Goal: Task Accomplishment & Management: Manage account settings

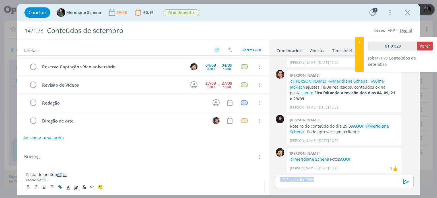
drag, startPoint x: 323, startPoint y: 177, endPoint x: 278, endPoint y: 179, distance: 45.3
click at [278, 179] on div "capa vídeo dia 15/09" at bounding box center [344, 181] width 138 height 14
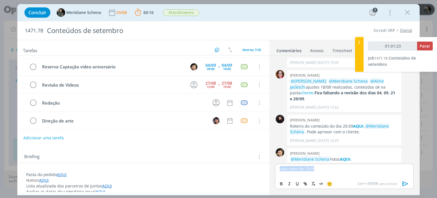
scroll to position [760, 0]
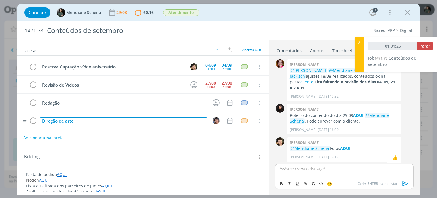
click at [77, 119] on div "Direção de arte" at bounding box center [123, 120] width 167 height 7
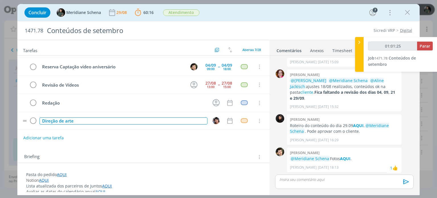
scroll to position [749, 0]
type input "01:01:26"
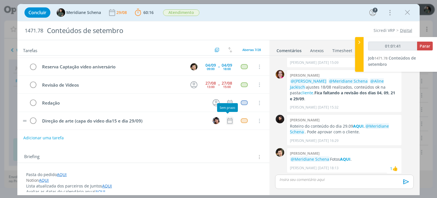
click at [229, 119] on icon "dialog" at bounding box center [229, 120] width 5 height 6
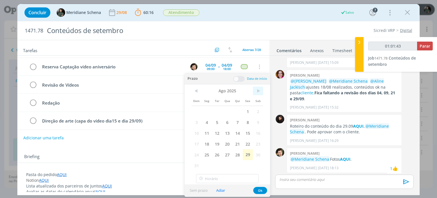
click at [256, 91] on span ">" at bounding box center [258, 90] width 10 height 9
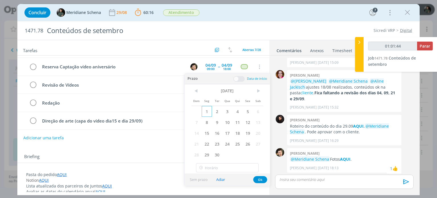
click at [208, 112] on span "1" at bounding box center [207, 111] width 10 height 11
click at [241, 78] on span at bounding box center [238, 79] width 11 height 6
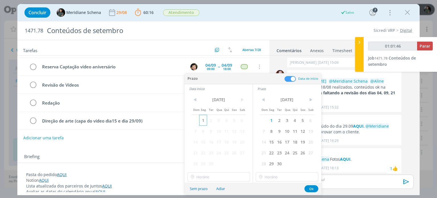
type input "01:01:47"
click at [205, 120] on span "1" at bounding box center [203, 120] width 8 height 11
type input "17:00"
click at [200, 176] on input "17:00" at bounding box center [218, 176] width 63 height 9
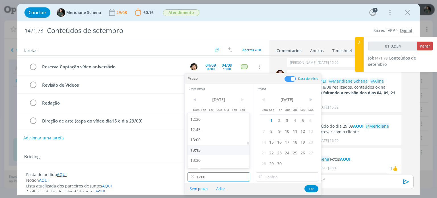
type input "01:02:55"
click at [207, 138] on div "13:00" at bounding box center [219, 139] width 64 height 10
type input "13:00"
type input "01:02:56"
type input "17:00"
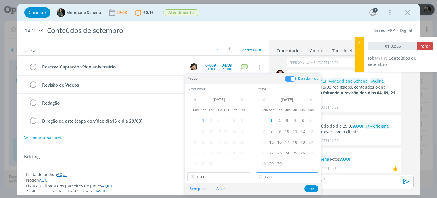
click at [268, 177] on input "17:00" at bounding box center [287, 176] width 63 height 9
type input "01:02:59"
click at [272, 125] on div "14:00" at bounding box center [288, 124] width 64 height 10
type input "14:00"
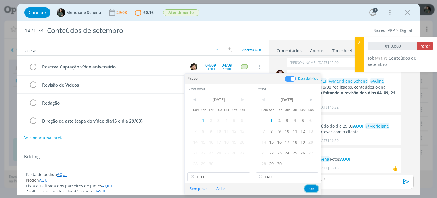
click at [308, 190] on button "Ok" at bounding box center [311, 188] width 14 height 7
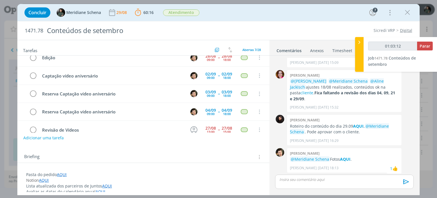
scroll to position [0, 0]
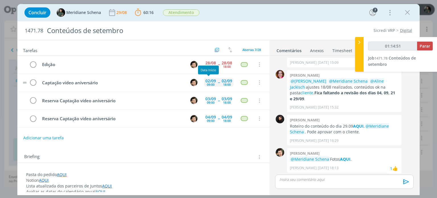
click at [209, 81] on div "02/09" at bounding box center [210, 81] width 11 height 4
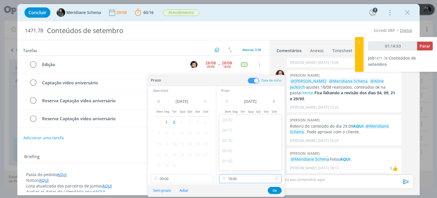
click at [236, 178] on input "18:00" at bounding box center [250, 178] width 63 height 9
type input "01:14:58"
click at [232, 143] on div "12:00" at bounding box center [251, 145] width 64 height 10
type input "12:00"
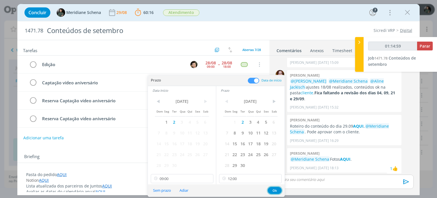
click at [272, 191] on button "Ok" at bounding box center [274, 189] width 14 height 7
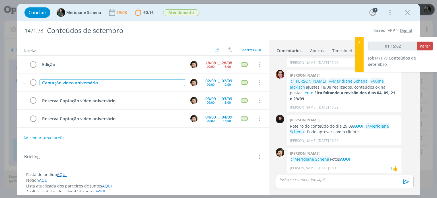
click at [79, 84] on div "Captação vídeo aniversário" at bounding box center [112, 82] width 145 height 7
type input "01:15:04"
drag, startPoint x: 102, startPoint y: 83, endPoint x: 40, endPoint y: 85, distance: 62.3
click at [40, 85] on td "Captação vídeo aniversário" at bounding box center [110, 82] width 145 height 10
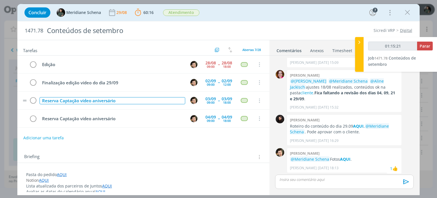
click at [167, 100] on div "Reserva Captação vídeo aniversário" at bounding box center [112, 100] width 145 height 7
type input "01:15:28"
click at [60, 99] on div "Reserva Captação vídeo aniversário" at bounding box center [112, 100] width 145 height 7
click at [101, 101] on div "Captação vídeo aniversário" at bounding box center [112, 100] width 145 height 7
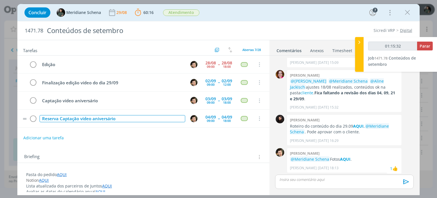
click at [163, 121] on div "Reserva Captação vídeo aniversário" at bounding box center [112, 118] width 145 height 7
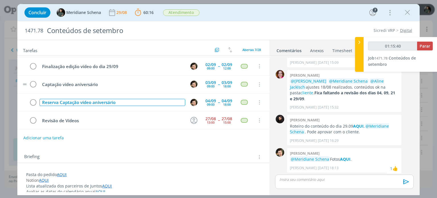
scroll to position [0, 0]
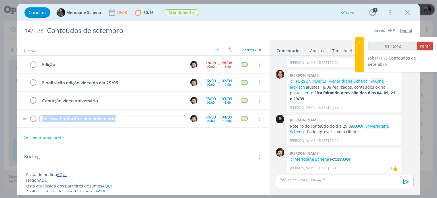
type input "01:15:43"
drag, startPoint x: 123, startPoint y: 119, endPoint x: 34, endPoint y: 124, distance: 89.4
click at [34, 124] on tr "Reserva Captação vídeo aniversário 04/09 09:00 -- 04/09 18:00 Cancelar" at bounding box center [143, 118] width 252 height 18
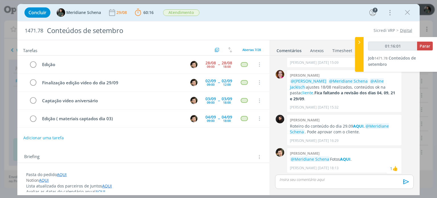
click at [163, 129] on tr "Revisão de Vídeos 27/08 13:00 -- 27/08 15:00 Cancelar" at bounding box center [143, 136] width 252 height 18
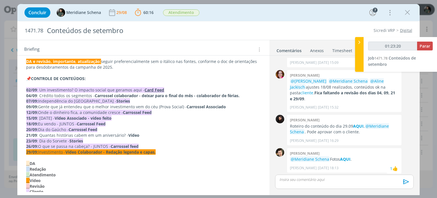
scroll to position [142, 0]
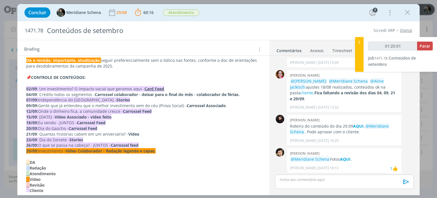
drag, startPoint x: 27, startPoint y: 121, endPoint x: 123, endPoint y: 125, distance: 95.6
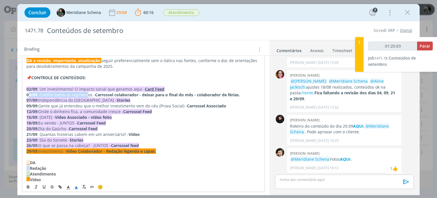
drag, startPoint x: 28, startPoint y: 92, endPoint x: 87, endPoint y: 96, distance: 59.9
click at [87, 96] on p "04/09 : Crédito todos os segmentos - Carrossel colaborador - deixar para o fina…" at bounding box center [142, 95] width 233 height 6
click at [69, 111] on span "Onde o dinheiro fica, a comunidade cresce -" at bounding box center [80, 111] width 85 height 5
drag, startPoint x: 40, startPoint y: 122, endPoint x: 114, endPoint y: 121, distance: 73.9
click at [114, 121] on p "18/09: Eu vendo - JUNTOS - Carrossel Feed" at bounding box center [142, 123] width 233 height 6
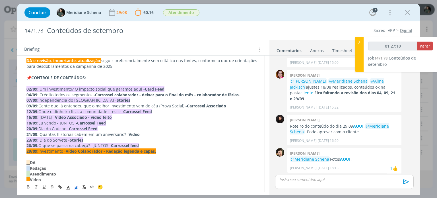
copy p "Eu vendo - JUNTOS - Carrossel Feed"
click at [40, 93] on p "04/09 : Crédito todos os segmentos - Carrossel colaborador - deixar para o fina…" at bounding box center [142, 95] width 233 height 6
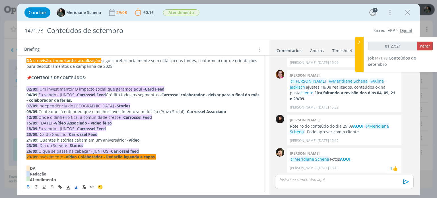
drag, startPoint x: 108, startPoint y: 94, endPoint x: 219, endPoint y: 100, distance: 111.3
click at [219, 100] on p "04/09 : Eu vendo - JUNTOS - Carrossel Feed Crédito todos os segmentos - Carross…" at bounding box center [142, 97] width 233 height 11
type input "01:27:22"
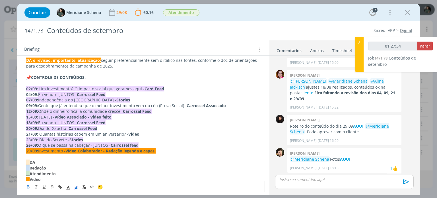
click at [226, 106] on p "09/09: Gente que já entendeu que o melhor investimento vem do céu (Prova Social…" at bounding box center [143, 106] width 234 height 6
click at [111, 116] on strong "Vídeo Associado - vídeo feito" at bounding box center [83, 116] width 57 height 5
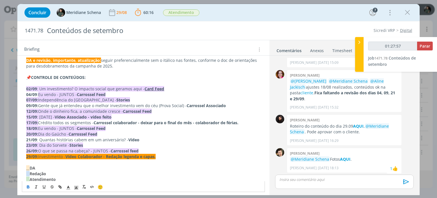
drag, startPoint x: 144, startPoint y: 122, endPoint x: 243, endPoint y: 125, distance: 99.2
click at [238, 144] on p "23/09 : Dia do Sorvete - Stories" at bounding box center [143, 145] width 234 height 6
drag, startPoint x: 144, startPoint y: 120, endPoint x: 236, endPoint y: 120, distance: 92.7
click at [236, 120] on strong "Carrossel colaborador - deixar para o final do mês - colaborador de férias." at bounding box center [166, 122] width 145 height 5
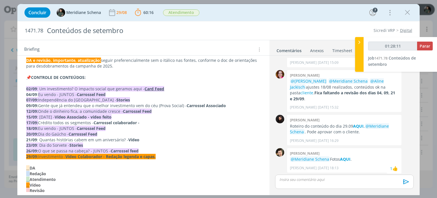
click at [103, 137] on p "21/09 : Quantas histórias cabem em um aniversário? - Vídeo" at bounding box center [143, 140] width 234 height 6
drag, startPoint x: 111, startPoint y: 126, endPoint x: 20, endPoint y: 127, distance: 91.0
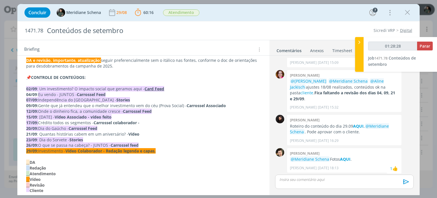
click at [97, 159] on p "__ DA" at bounding box center [143, 162] width 234 height 6
click at [167, 151] on p "29/09: Investimento - Vídeo Colaborador - Redação legenda e capas." at bounding box center [143, 151] width 234 height 6
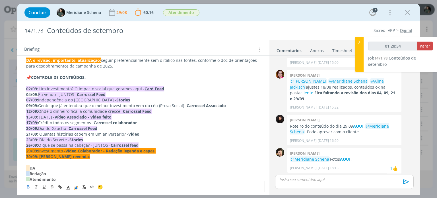
click at [101, 162] on p "dialog" at bounding box center [143, 162] width 234 height 6
drag, startPoint x: 84, startPoint y: 156, endPoint x: 17, endPoint y: 157, distance: 67.1
click at [17, 157] on div "Concluir Meridiane Schena 29/08 60:16 Parar Apontar Data * 29/08/2025 Horas * 0…" at bounding box center [218, 99] width 437 height 198
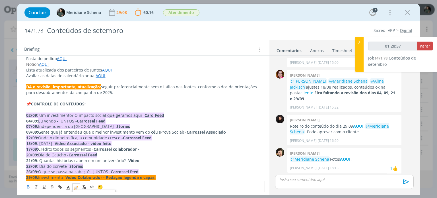
click at [76, 186] on polyline "dialog" at bounding box center [76, 187] width 2 height 2
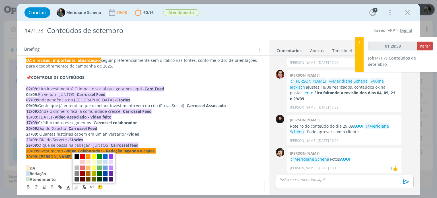
click at [76, 162] on span "dialog" at bounding box center [76, 161] width 5 height 5
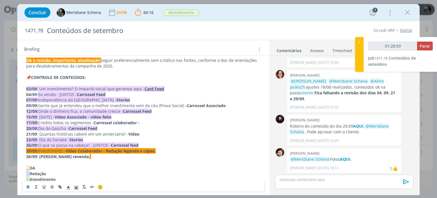
click at [95, 175] on p "__ Redação" at bounding box center [143, 174] width 234 height 6
drag, startPoint x: 89, startPoint y: 159, endPoint x: 78, endPoint y: 155, distance: 10.9
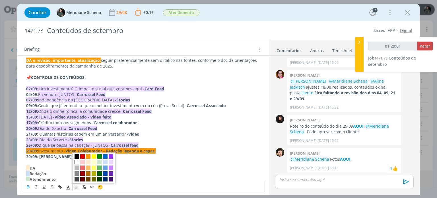
click at [78, 186] on icon "dialog" at bounding box center [76, 187] width 5 height 5
click at [78, 162] on span "dialog" at bounding box center [76, 161] width 5 height 5
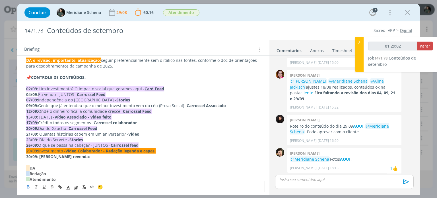
click at [106, 178] on p "__ Atendimento" at bounding box center [143, 179] width 234 height 6
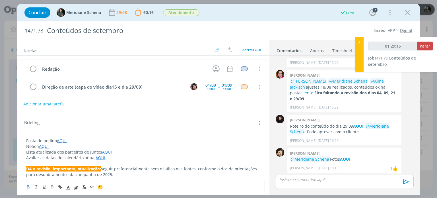
scroll to position [0, 0]
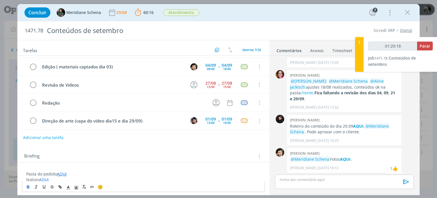
click at [57, 137] on button "Adicionar uma tarefa" at bounding box center [43, 137] width 40 height 10
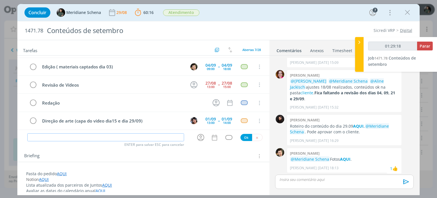
type input "01:29:19"
type input "Red"
type input "01:29:20"
type input "Redação"
type input "01:29:21"
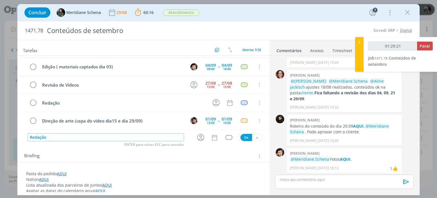
type input "Redação"
type input "01:29:24"
type input "Redação ("
type input "01:29:25"
type input "Redação (co"
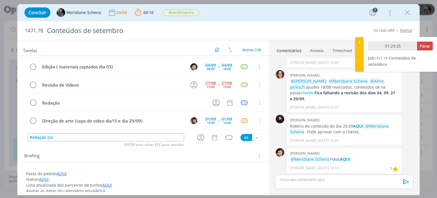
type input "01:29:26"
type input "Redação (conteúd"
type input "01:29:27"
type input "Redação (conteúdos d"
type input "01:29:28"
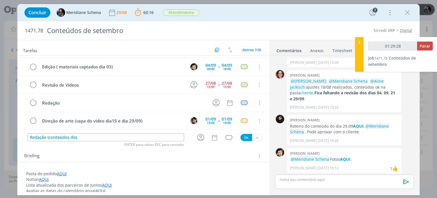
type input "Redação (conteúdos de"
type input "01:29:29"
type input "Redação (conteúdos"
type input "01:29:30"
type input "Redação (conteúdos set"
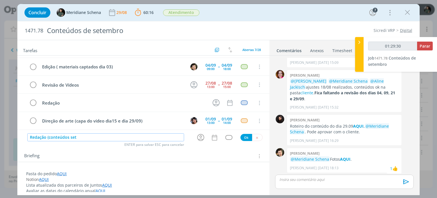
type input "01:29:31"
type input "Redação (conteúdos setembro"
type input "01:29:32"
type input "Redação (conteúdos setembro)"
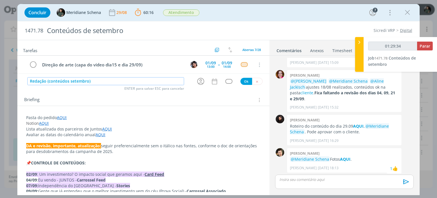
scroll to position [57, 0]
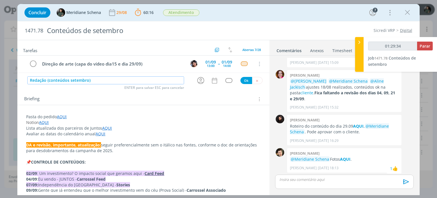
type input "01:29:35"
type input "Redação (conteúdos setembro)"
click at [104, 97] on div "Briefing Briefings Predefinidos Versões do Briefing Ver Briefing do Projeto" at bounding box center [143, 98] width 239 height 7
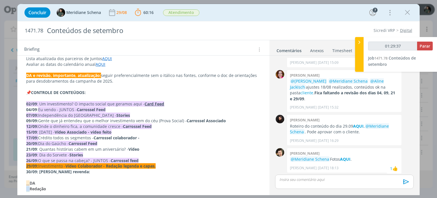
scroll to position [142, 0]
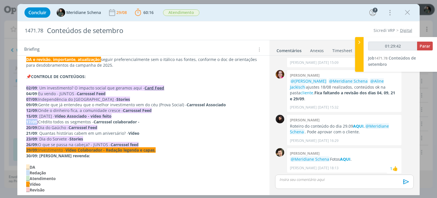
drag, startPoint x: 38, startPoint y: 122, endPoint x: 24, endPoint y: 119, distance: 13.7
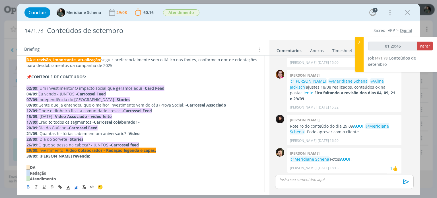
click at [77, 187] on icon "dialog" at bounding box center [76, 187] width 5 height 5
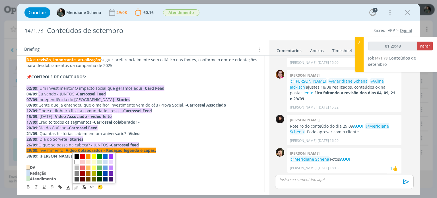
click at [76, 160] on span "dialog" at bounding box center [76, 161] width 5 height 5
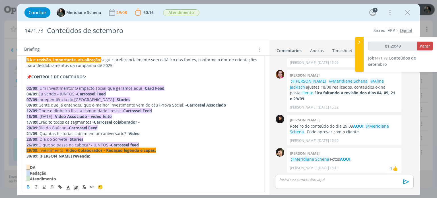
click at [91, 163] on p "dialog" at bounding box center [142, 162] width 233 height 6
drag, startPoint x: 52, startPoint y: 121, endPoint x: 33, endPoint y: 123, distance: 18.8
click at [33, 123] on p "17/09 : Crédito todos os segmentos - Carrossel colaborador -" at bounding box center [142, 122] width 233 height 6
click at [74, 187] on rect "dialog" at bounding box center [74, 187] width 0 height 0
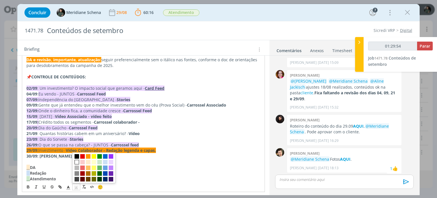
click at [77, 162] on span "dialog" at bounding box center [76, 161] width 5 height 5
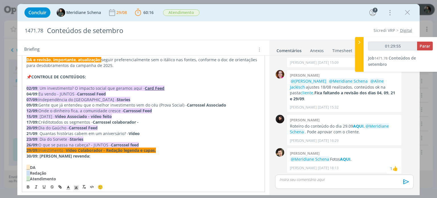
click at [124, 167] on p "__ DA" at bounding box center [142, 167] width 233 height 6
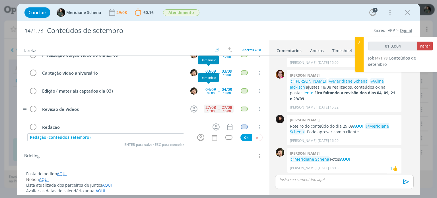
scroll to position [28, 0]
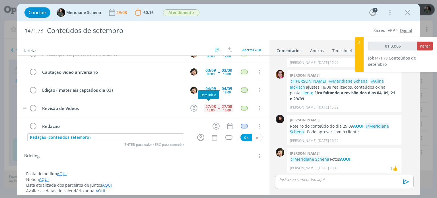
click at [205, 107] on div "27/08" at bounding box center [210, 106] width 11 height 4
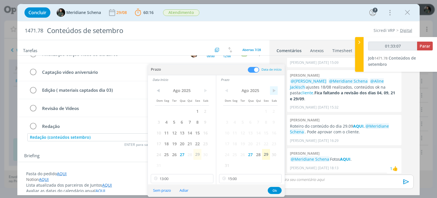
click at [272, 89] on span ">" at bounding box center [274, 90] width 8 height 9
click at [248, 111] on span "3" at bounding box center [250, 110] width 8 height 11
click at [202, 90] on span ">" at bounding box center [205, 90] width 8 height 9
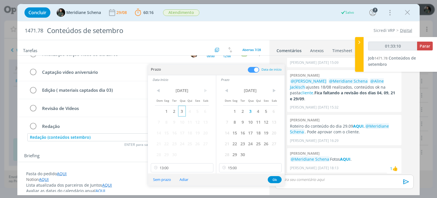
click at [181, 111] on span "3" at bounding box center [182, 110] width 8 height 11
click at [176, 166] on input "13:00" at bounding box center [182, 167] width 63 height 9
click at [230, 165] on input "15:00" at bounding box center [250, 167] width 63 height 9
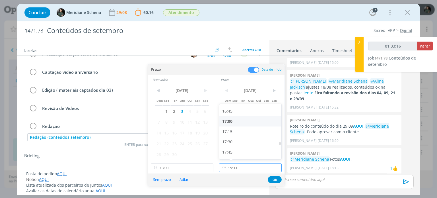
scroll to position [684, 0]
type input "01:33:17"
click at [234, 138] on div "17:30" at bounding box center [251, 141] width 64 height 10
type input "17:30"
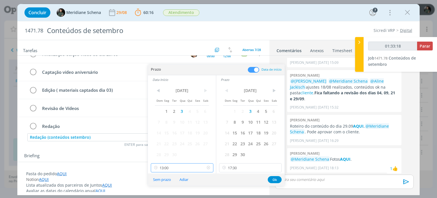
click at [171, 164] on input "13:00" at bounding box center [182, 167] width 63 height 9
type input "01:33:22"
click at [166, 115] on div "17:00" at bounding box center [183, 117] width 64 height 10
type input "17:00"
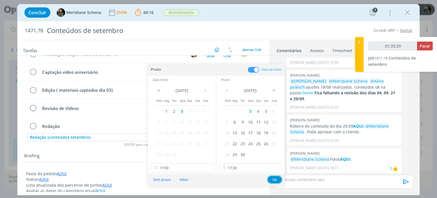
click at [273, 180] on button "Ok" at bounding box center [274, 179] width 14 height 7
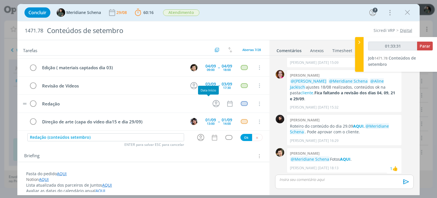
scroll to position [52, 0]
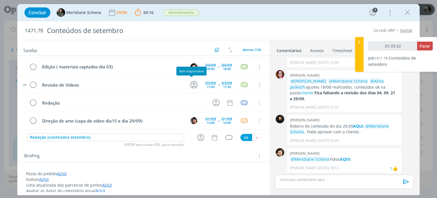
click at [189, 83] on icon "dialog" at bounding box center [193, 84] width 9 height 9
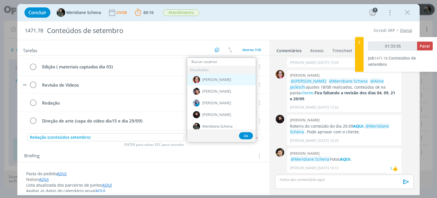
click at [216, 80] on span "[PERSON_NAME]" at bounding box center [216, 79] width 29 height 5
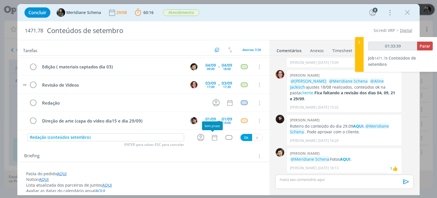
click at [214, 138] on icon "dialog" at bounding box center [214, 137] width 7 height 7
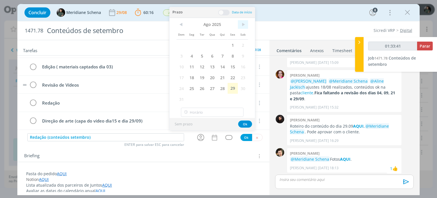
click at [244, 22] on span ">" at bounding box center [243, 24] width 10 height 9
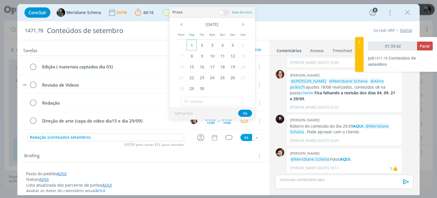
click at [193, 46] on span "1" at bounding box center [191, 45] width 10 height 11
click at [227, 11] on span at bounding box center [223, 13] width 11 height 6
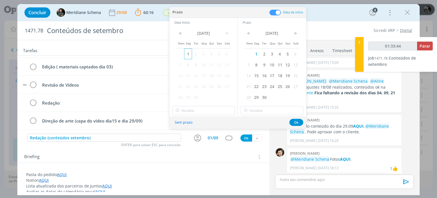
type input "01:33:45"
click at [189, 54] on span "1" at bounding box center [188, 53] width 8 height 11
type input "18:00"
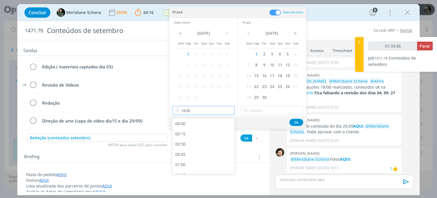
click at [194, 113] on input "18:00" at bounding box center [203, 110] width 63 height 9
type input "01:33:49"
click at [188, 133] on div "13:00" at bounding box center [204, 132] width 64 height 10
type input "13:00"
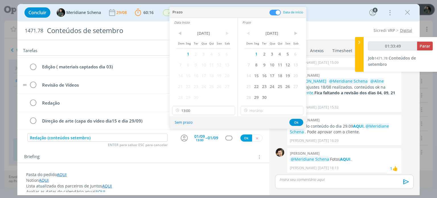
type input "01:33:50"
type input "18:00"
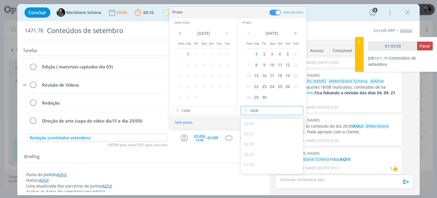
click at [255, 108] on input "18:00" at bounding box center [271, 110] width 63 height 9
type input "01:33:53"
click at [258, 128] on div "15:00" at bounding box center [273, 129] width 64 height 10
type input "15:00"
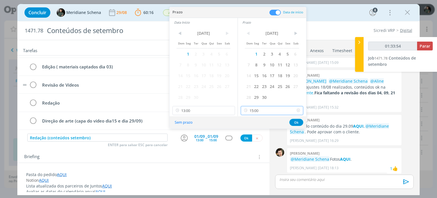
click at [265, 112] on input "15:00" at bounding box center [271, 110] width 63 height 9
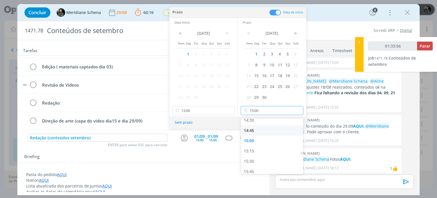
scroll to position [599, 0]
type input "01:33:57"
click at [254, 150] on div "16:00" at bounding box center [273, 151] width 64 height 10
type input "16:00"
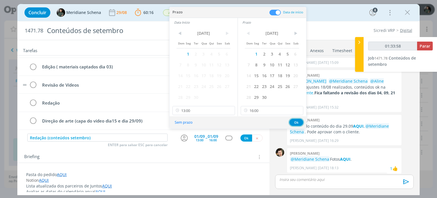
click at [294, 123] on button "Ok" at bounding box center [296, 122] width 14 height 7
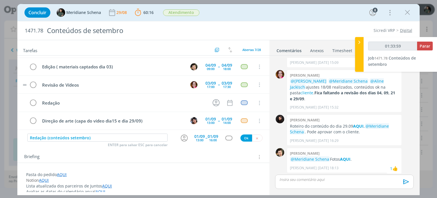
click at [227, 136] on div "dialog" at bounding box center [228, 137] width 7 height 5
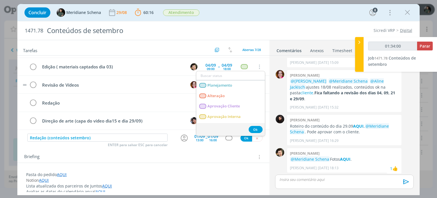
type input "01:34:01"
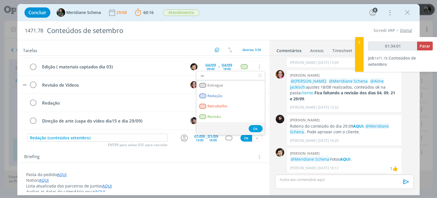
type input "red"
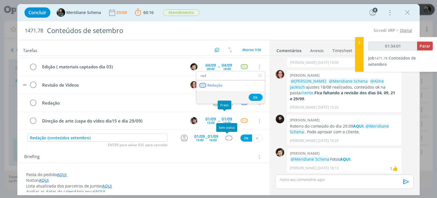
type input "01:34:02"
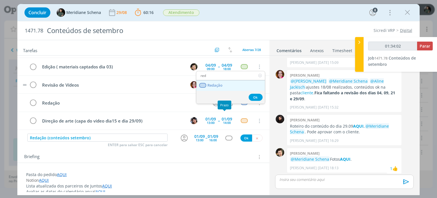
type input "red"
click at [222, 83] on span "Redação" at bounding box center [214, 85] width 15 height 5
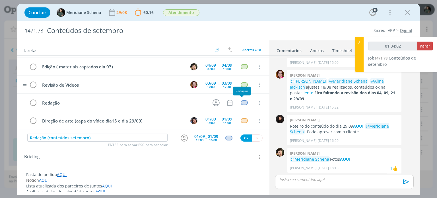
type input "01:34:03"
click at [242, 136] on button "Ok" at bounding box center [246, 137] width 12 height 7
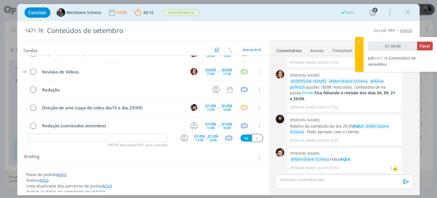
click at [255, 138] on icon "dialog" at bounding box center [257, 138] width 4 height 4
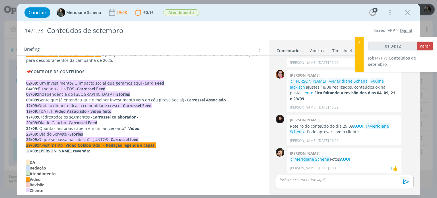
scroll to position [142, 0]
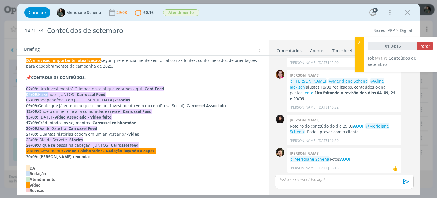
drag, startPoint x: 25, startPoint y: 93, endPoint x: 49, endPoint y: 93, distance: 24.4
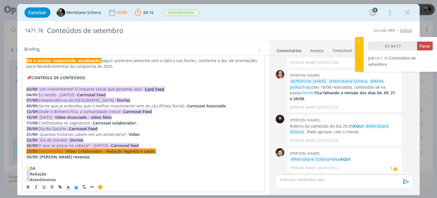
click at [77, 187] on icon "dialog" at bounding box center [76, 187] width 5 height 5
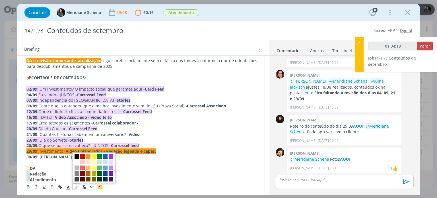
click at [112, 161] on span "dialog" at bounding box center [111, 161] width 5 height 5
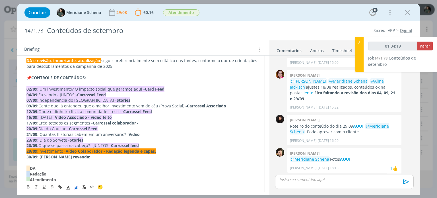
click at [123, 164] on p "dialog" at bounding box center [142, 162] width 233 height 6
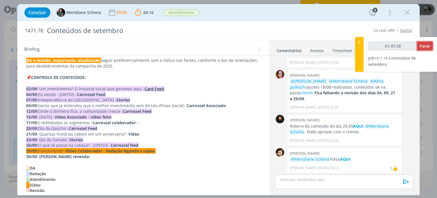
click at [422, 44] on span "Parar" at bounding box center [424, 45] width 11 height 5
type input "01:48:00"
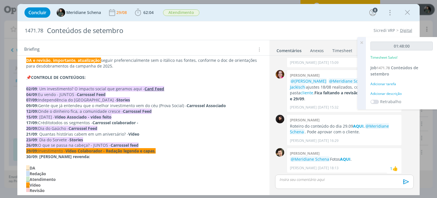
click at [388, 92] on div "Adicionar descrição" at bounding box center [401, 93] width 62 height 5
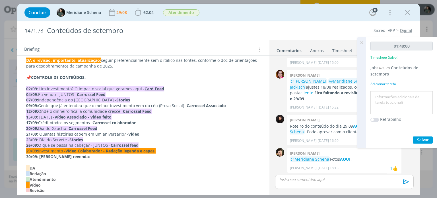
click at [385, 94] on textarea at bounding box center [401, 102] width 59 height 20
type textarea "Organização demandas + dia de captação + subir materiais na pasta do cliente"
click at [425, 139] on span "Salvar" at bounding box center [423, 139] width 12 height 5
click at [361, 44] on icon at bounding box center [361, 42] width 10 height 11
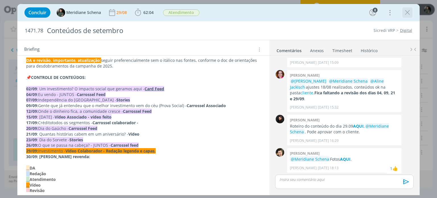
click at [405, 12] on icon "dialog" at bounding box center [407, 12] width 9 height 9
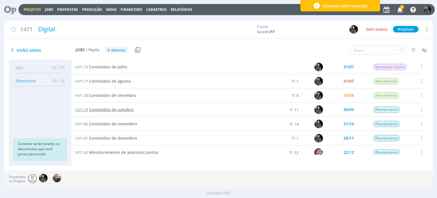
click at [129, 109] on span "Conteúdos de outubro" at bounding box center [111, 109] width 45 height 5
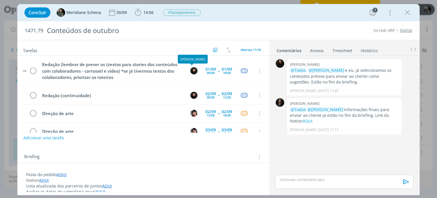
click at [193, 70] on img "dialog" at bounding box center [193, 70] width 7 height 7
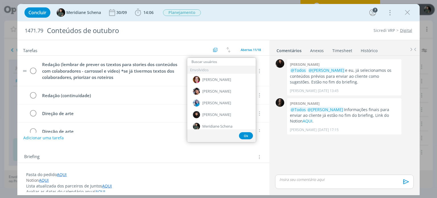
click at [167, 83] on tr "Redação (lembrar de prever os tzextos para stories dos conteúdos com colaborado…" at bounding box center [143, 70] width 252 height 31
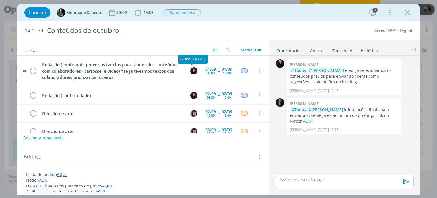
click at [192, 70] on img "dialog" at bounding box center [193, 70] width 7 height 7
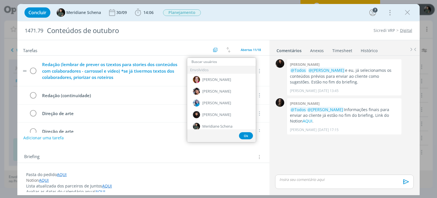
click at [179, 73] on div "Redação (lembrar de prever os tzextos para stories dos conteúdos com colaborado…" at bounding box center [112, 71] width 145 height 20
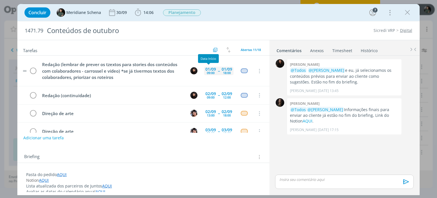
click at [218, 69] on span "--" at bounding box center [219, 71] width 2 height 4
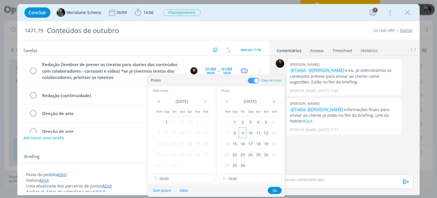
click at [242, 132] on span "9" at bounding box center [242, 132] width 8 height 11
click at [176, 131] on span "9" at bounding box center [174, 132] width 8 height 11
click at [276, 190] on button "Ok" at bounding box center [274, 189] width 14 height 7
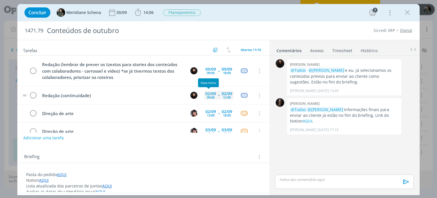
click at [212, 93] on div "02/09" at bounding box center [210, 94] width 11 height 4
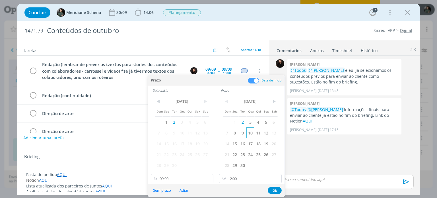
click at [249, 133] on span "10" at bounding box center [250, 132] width 8 height 11
click at [182, 132] on span "10" at bounding box center [182, 132] width 8 height 11
click at [272, 188] on button "Ok" at bounding box center [274, 189] width 14 height 7
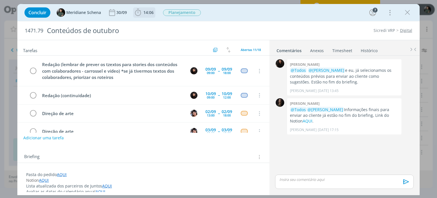
click at [141, 9] on icon "dialog" at bounding box center [138, 12] width 9 height 9
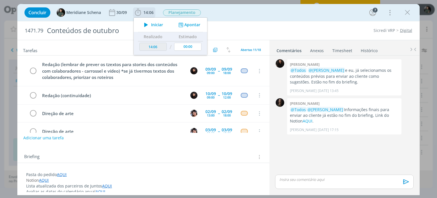
click at [150, 24] on icon "dialog" at bounding box center [146, 24] width 10 height 7
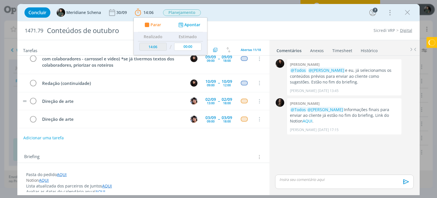
scroll to position [28, 0]
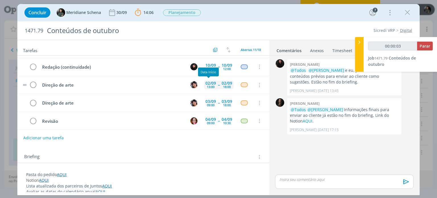
click at [207, 83] on div "02/09" at bounding box center [210, 83] width 11 height 4
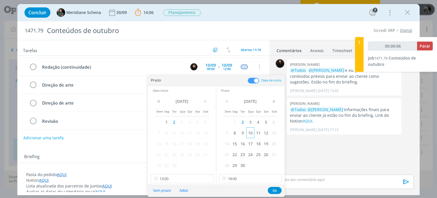
click at [252, 133] on span "10" at bounding box center [250, 132] width 8 height 11
click at [183, 133] on span "10" at bounding box center [182, 132] width 8 height 11
click at [273, 191] on button "Ok" at bounding box center [274, 189] width 14 height 7
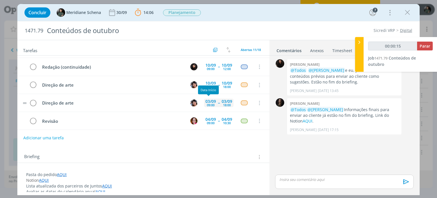
click at [211, 99] on div "03/09" at bounding box center [210, 101] width 11 height 4
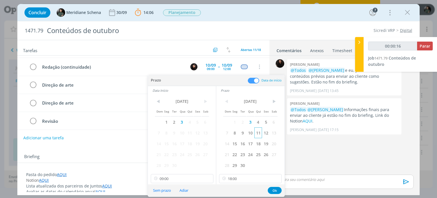
click at [256, 132] on span "11" at bounding box center [258, 132] width 8 height 11
click at [188, 131] on span "11" at bounding box center [190, 132] width 8 height 11
click at [273, 188] on button "Ok" at bounding box center [274, 189] width 14 height 7
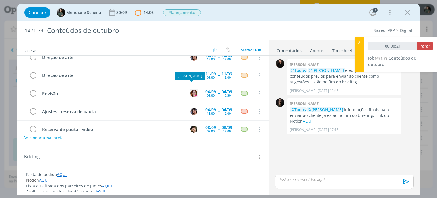
scroll to position [57, 0]
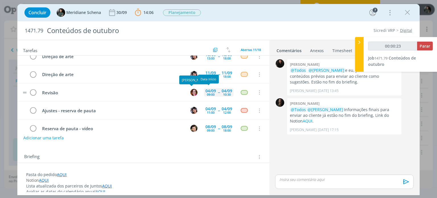
click at [211, 90] on div "04/09" at bounding box center [210, 91] width 11 height 4
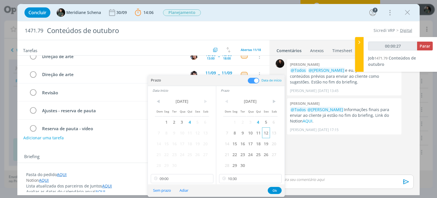
click at [265, 134] on span "12" at bounding box center [266, 132] width 8 height 11
click at [198, 133] on span "12" at bounding box center [197, 132] width 8 height 11
click at [273, 190] on button "Ok" at bounding box center [274, 189] width 14 height 7
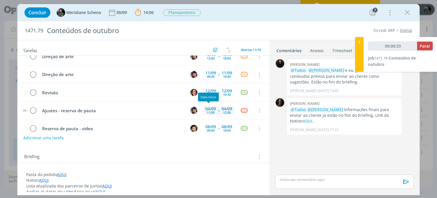
click at [208, 107] on div "04/09" at bounding box center [210, 109] width 11 height 4
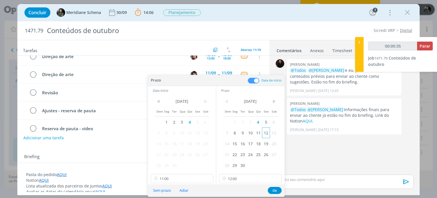
click at [266, 132] on span "12" at bounding box center [266, 132] width 8 height 11
click at [198, 133] on span "12" at bounding box center [197, 132] width 8 height 11
click at [275, 191] on button "Ok" at bounding box center [274, 189] width 14 height 7
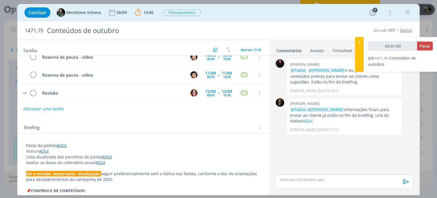
scroll to position [28, 0]
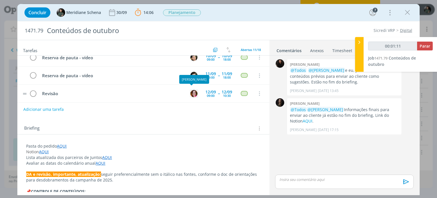
click at [193, 91] on img "dialog" at bounding box center [193, 93] width 7 height 7
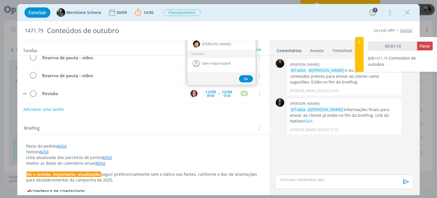
scroll to position [57, 0]
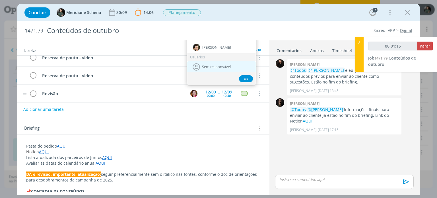
click at [215, 63] on div "Sem responsável" at bounding box center [221, 66] width 69 height 11
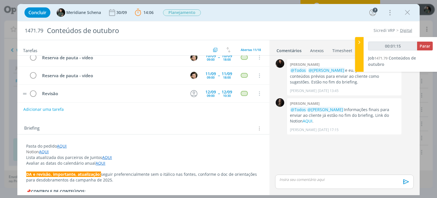
scroll to position [0, 0]
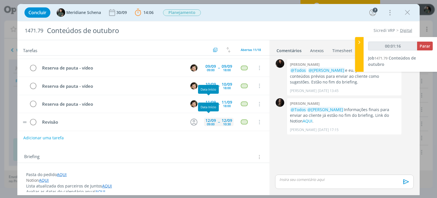
click at [213, 118] on div "12/09" at bounding box center [210, 120] width 11 height 4
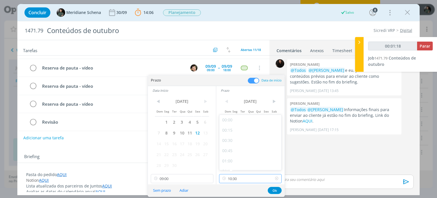
click at [241, 177] on input "10:30" at bounding box center [250, 178] width 63 height 9
type input "00:01:20"
click at [275, 177] on icon at bounding box center [276, 178] width 7 height 9
type input "00:01:22"
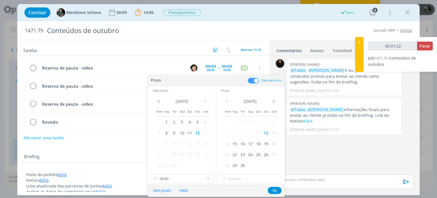
click at [208, 178] on icon at bounding box center [208, 178] width 7 height 9
click at [161, 191] on button "Sem prazo" at bounding box center [161, 190] width 25 height 8
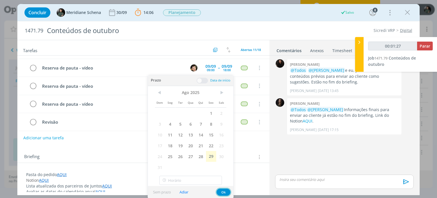
click at [219, 192] on button "Ok" at bounding box center [223, 191] width 14 height 7
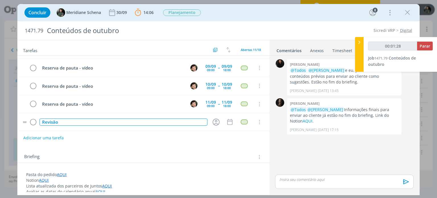
click at [100, 118] on div "Revisão" at bounding box center [123, 121] width 167 height 7
type input "00:01:29"
click at [117, 135] on div "Adicionar uma tarefa" at bounding box center [143, 137] width 252 height 10
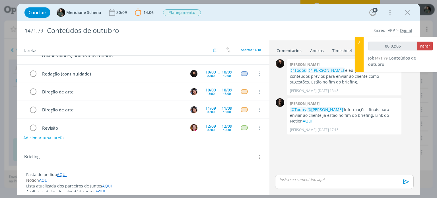
scroll to position [0, 0]
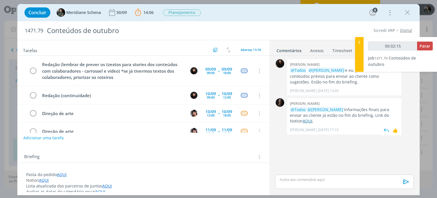
click at [312, 118] on link "AQUI" at bounding box center [307, 120] width 10 height 5
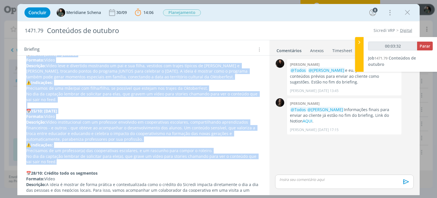
scroll to position [933, 0]
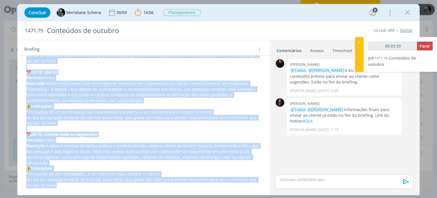
drag, startPoint x: 26, startPoint y: 111, endPoint x: 67, endPoint y: 186, distance: 84.8
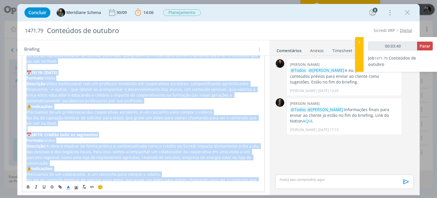
copy div "INFORMAÇÕES PARA ENVIAR PARA O CLIENTE: 28/08 📅 05/10: Dia nacional das micros …"
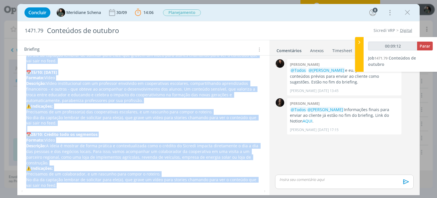
click at [215, 67] on p "dialog" at bounding box center [143, 67] width 234 height 6
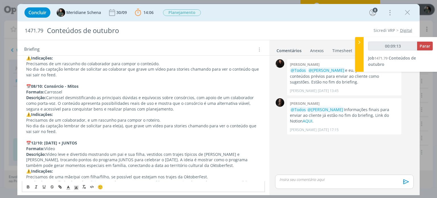
scroll to position [734, 0]
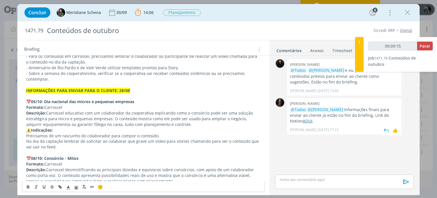
click at [312, 118] on link "AQUI" at bounding box center [307, 120] width 10 height 5
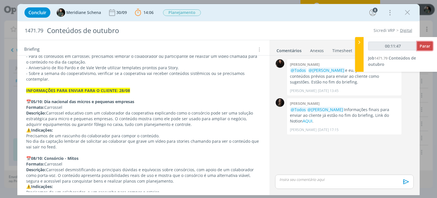
drag, startPoint x: 426, startPoint y: 45, endPoint x: 423, endPoint y: 49, distance: 4.6
click at [426, 45] on span "Parar" at bounding box center [424, 45] width 11 height 5
type input "00:12:00"
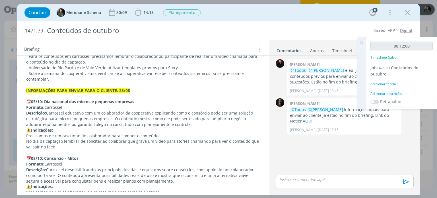
click at [392, 93] on div "Adicionar descrição" at bounding box center [401, 93] width 62 height 5
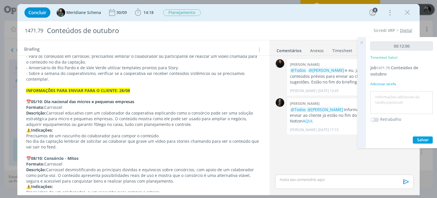
click at [388, 96] on textarea at bounding box center [401, 102] width 59 height 20
type textarea "reoganização pautas + envio crono para o cliente"
click at [420, 140] on span "Salvar" at bounding box center [423, 139] width 12 height 5
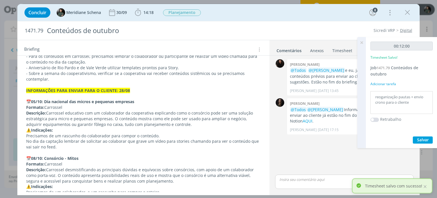
click at [361, 41] on icon at bounding box center [361, 42] width 10 height 11
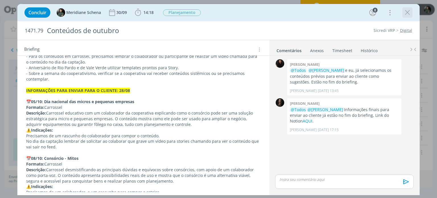
click at [406, 15] on icon "dialog" at bounding box center [407, 12] width 9 height 9
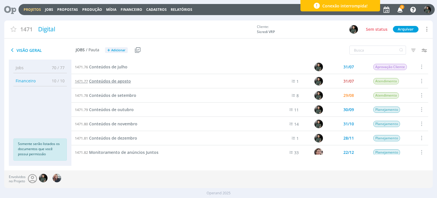
click at [123, 82] on span "Conteúdos de agosto" at bounding box center [110, 80] width 42 height 5
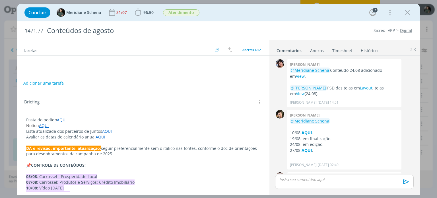
scroll to position [907, 0]
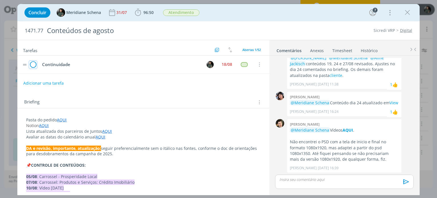
click at [33, 65] on icon "dialog" at bounding box center [33, 64] width 8 height 9
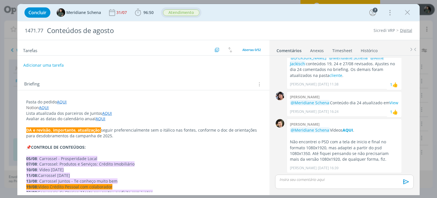
click at [184, 8] on span "Atendimento" at bounding box center [181, 12] width 40 height 10
click at [182, 11] on span "Atendimento" at bounding box center [181, 12] width 36 height 7
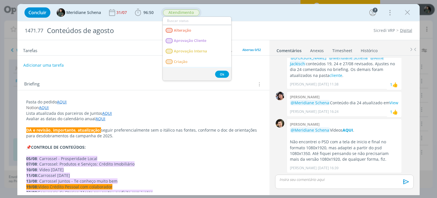
scroll to position [28, 0]
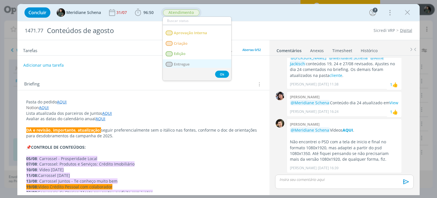
click at [185, 63] on span "Entregue" at bounding box center [182, 64] width 16 height 5
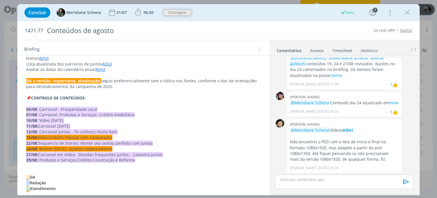
scroll to position [57, 0]
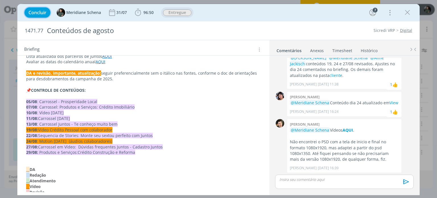
click at [33, 10] on span "Concluir" at bounding box center [37, 12] width 18 height 5
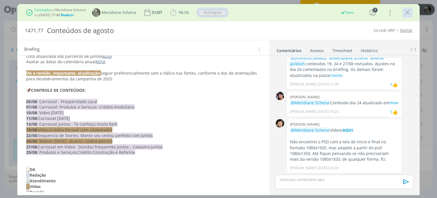
click at [405, 13] on icon "dialog" at bounding box center [407, 12] width 9 height 9
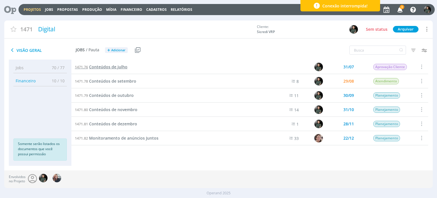
click at [123, 68] on span "Conteúdos de julho" at bounding box center [108, 66] width 38 height 5
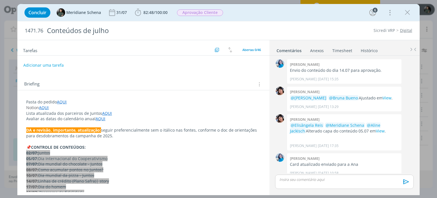
scroll to position [663, 0]
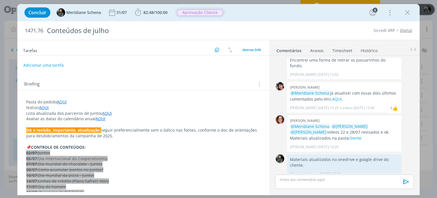
click at [190, 13] on span "Aprovação Cliente" at bounding box center [200, 12] width 46 height 7
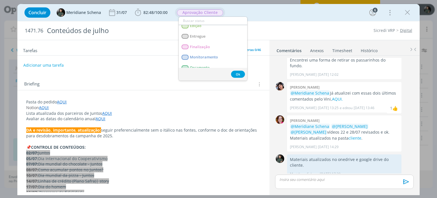
scroll to position [57, 0]
click at [200, 37] on span "Entregue" at bounding box center [198, 36] width 16 height 5
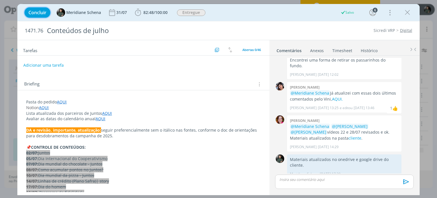
click at [36, 13] on span "Concluir" at bounding box center [37, 12] width 18 height 5
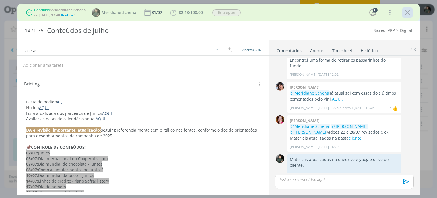
click at [407, 12] on icon "dialog" at bounding box center [407, 12] width 9 height 9
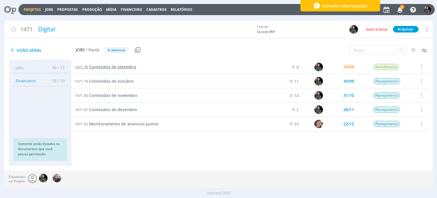
click at [127, 67] on span "Conteúdos de setembro" at bounding box center [112, 66] width 47 height 5
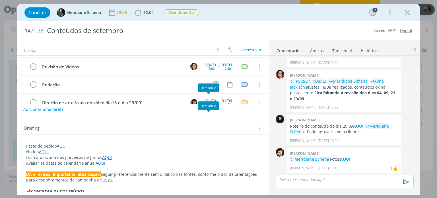
scroll to position [41, 0]
click at [256, 83] on icon "dialog" at bounding box center [259, 85] width 6 height 5
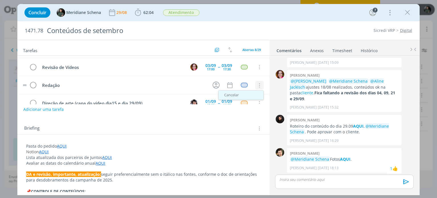
click at [243, 94] on link "Cancelar" at bounding box center [240, 94] width 45 height 9
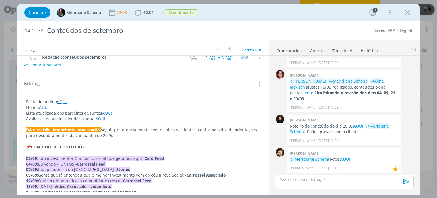
scroll to position [57, 0]
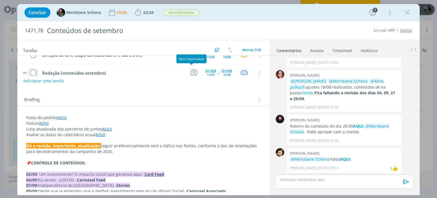
click at [192, 71] on icon "dialog" at bounding box center [193, 72] width 9 height 9
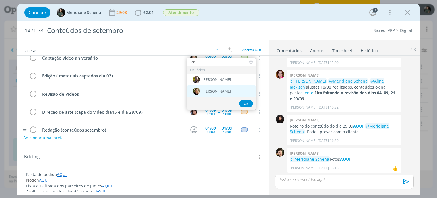
type input "cr"
click at [214, 91] on span "[PERSON_NAME]" at bounding box center [216, 91] width 29 height 5
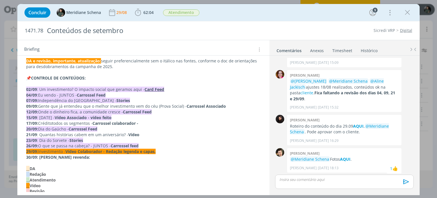
scroll to position [142, 0]
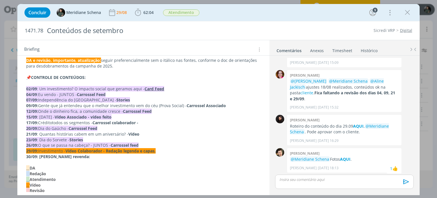
click at [65, 106] on p "09/09: Gente que já entendeu que o melhor investimento vem do céu (Prova Social…" at bounding box center [143, 106] width 234 height 6
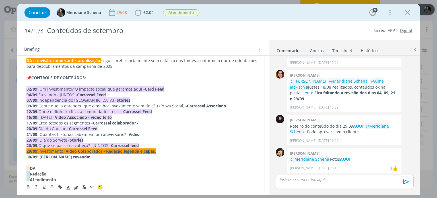
click at [61, 124] on span "todos os segmentos -" at bounding box center [72, 122] width 40 height 5
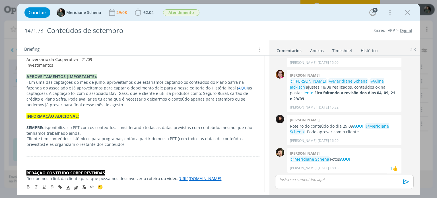
scroll to position [426, 0]
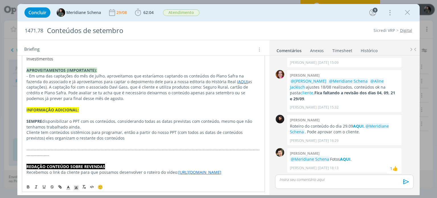
click at [106, 163] on p "REDAÇÃO CONTEÚDO SOBRE REVENDAS" at bounding box center [142, 166] width 233 height 6
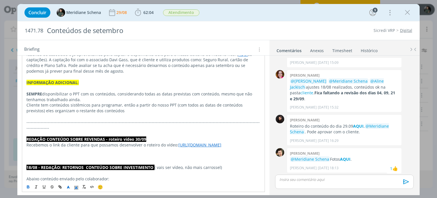
scroll to position [455, 0]
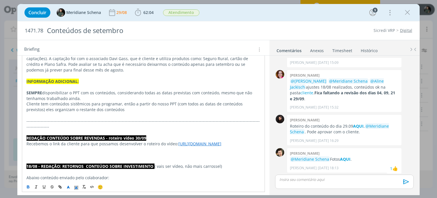
click at [40, 150] on p "dialog" at bounding box center [142, 149] width 233 height 6
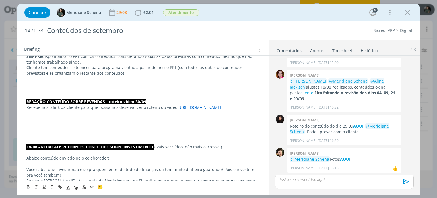
scroll to position [483, 0]
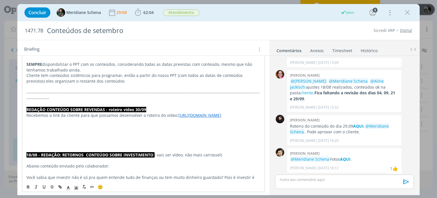
click at [26, 121] on p "dialog" at bounding box center [142, 121] width 233 height 6
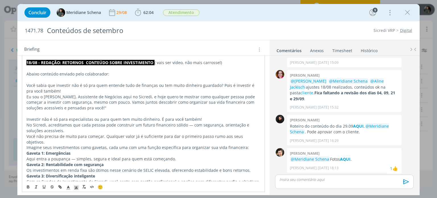
scroll to position [597, 0]
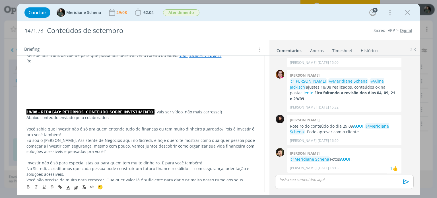
scroll to position [540, 0]
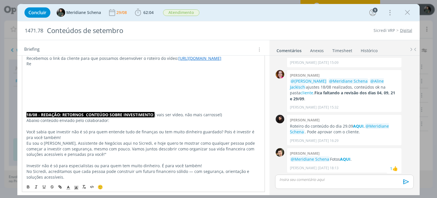
click at [37, 101] on p "dialog" at bounding box center [142, 104] width 233 height 6
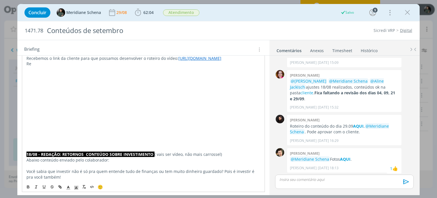
scroll to position [483, 0]
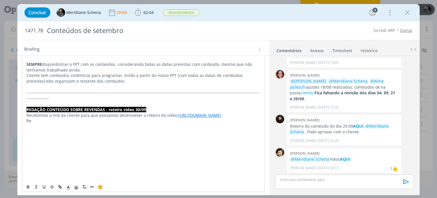
click at [38, 117] on p "Recebemos o link da cliente para que possamos desenvolver o roteiro do vídeo: h…" at bounding box center [142, 115] width 233 height 6
click at [38, 118] on p "Re" at bounding box center [142, 121] width 233 height 6
click at [57, 107] on strong "REDAÇÃO CONTEÚDO SOBRE REVENDAS - roteiro vídeo 30/09" at bounding box center [86, 109] width 120 height 5
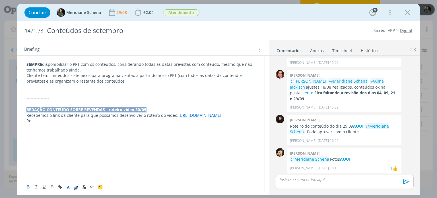
copy strong "REDAÇÃO CONTEÚDO SOBRE REVENDAS - roteiro vídeo 30/09"
click at [39, 122] on p "Re" at bounding box center [142, 121] width 233 height 6
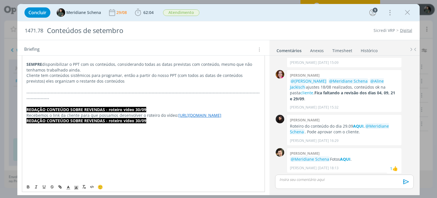
click at [105, 120] on strong "REDAÇÃO CONTEÚDO SOBRE REVENDAS - roteiro vídeo 30/09" at bounding box center [86, 120] width 120 height 5
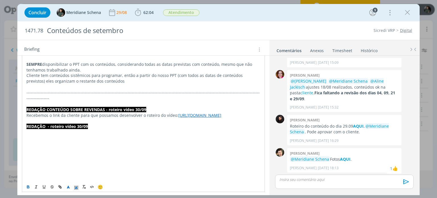
click at [97, 127] on p "﻿ REDAÇÃO - roteiro vídeo 30/09" at bounding box center [142, 126] width 233 height 6
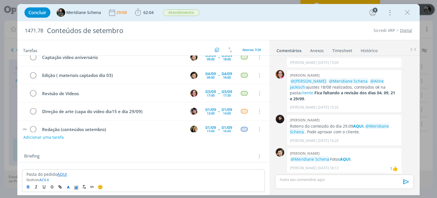
scroll to position [0, 0]
click at [410, 13] on icon "dialog" at bounding box center [407, 12] width 9 height 9
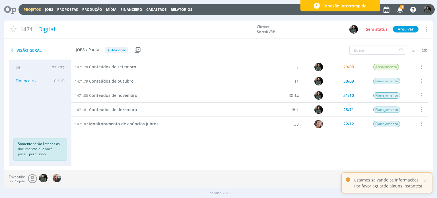
click at [123, 67] on span "Conteúdos de setembro" at bounding box center [112, 66] width 47 height 5
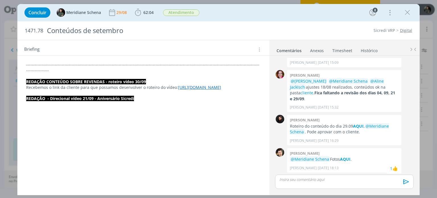
scroll to position [512, 0]
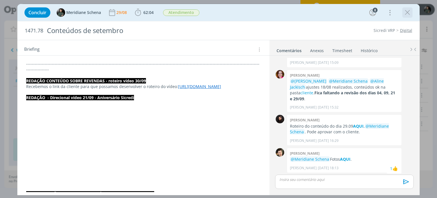
click at [409, 12] on icon "dialog" at bounding box center [407, 12] width 9 height 9
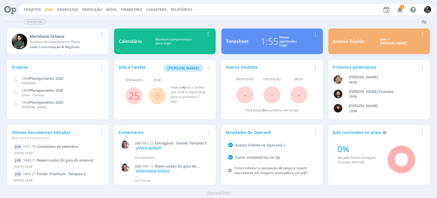
click at [49, 10] on link "Jobs" at bounding box center [49, 9] width 8 height 5
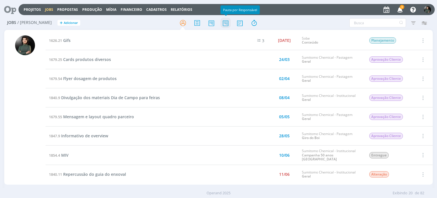
click at [226, 22] on icon at bounding box center [225, 22] width 10 height 11
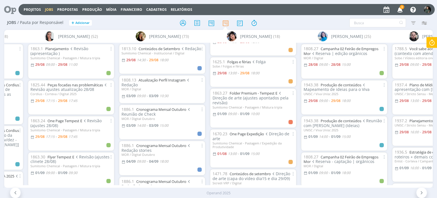
scroll to position [28, 0]
click at [249, 131] on link "One Page Expedição" at bounding box center [246, 132] width 34 height 5
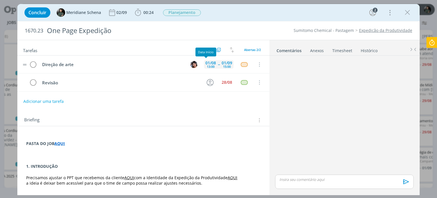
click at [207, 65] on div "13:00" at bounding box center [211, 66] width 8 height 3
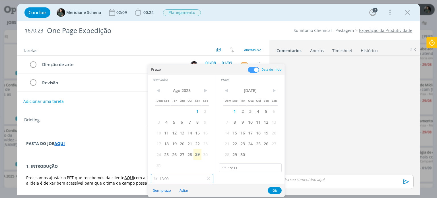
click at [177, 178] on input "13:00" at bounding box center [182, 178] width 63 height 9
click at [168, 126] on div "10:00" at bounding box center [183, 125] width 64 height 10
type input "10:00"
click at [246, 167] on input "15:00" at bounding box center [250, 167] width 63 height 9
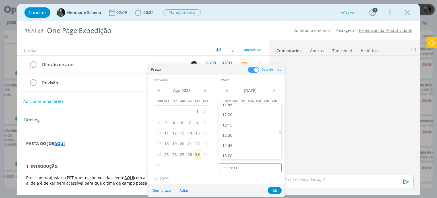
scroll to position [485, 0]
click at [229, 113] on div "12:00" at bounding box center [251, 114] width 64 height 10
type input "12:00"
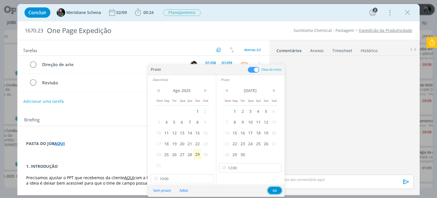
click at [272, 190] on button "Ok" at bounding box center [274, 189] width 14 height 7
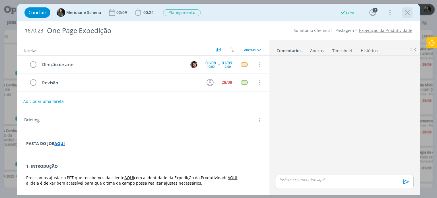
click at [406, 13] on icon "dialog" at bounding box center [407, 12] width 9 height 9
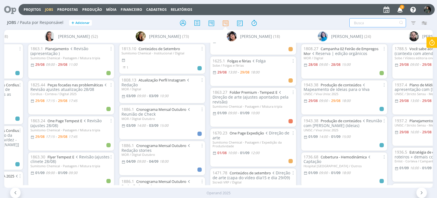
click at [362, 22] on input "text" at bounding box center [377, 22] width 57 height 9
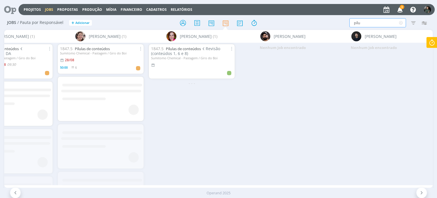
scroll to position [0, 43]
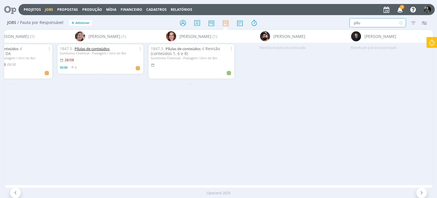
type input "pílu"
click at [101, 48] on link "Pílulas de conteúdos" at bounding box center [91, 48] width 35 height 5
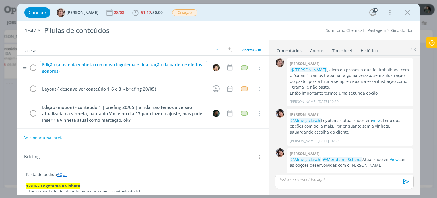
click at [173, 65] on div "Edição (ajuste da vinheta com novo logotema e finalização da parte de efeitos s…" at bounding box center [123, 67] width 167 height 13
click at [161, 64] on div "Edição (ajuste da vinheta com novo logotema e finalização da parte de efeitos s…" at bounding box center [123, 67] width 167 height 13
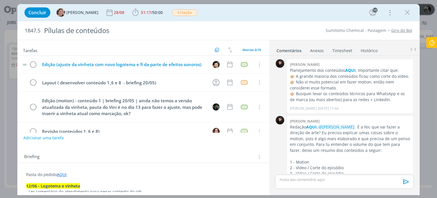
scroll to position [864, 0]
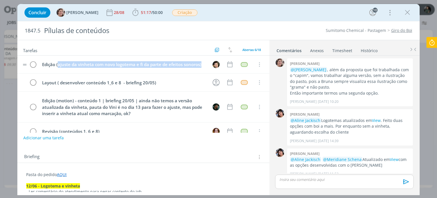
drag, startPoint x: 58, startPoint y: 63, endPoint x: 200, endPoint y: 70, distance: 142.6
click at [200, 70] on tr "Edição (ajuste da vinheta com novo logotema e fi da parte de efeitos sonoros) C…" at bounding box center [143, 64] width 252 height 18
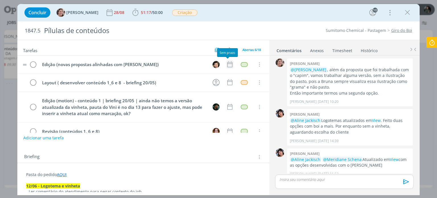
click at [226, 66] on icon "dialog" at bounding box center [229, 64] width 7 height 7
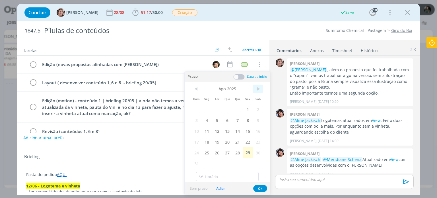
click at [258, 87] on span ">" at bounding box center [258, 88] width 10 height 9
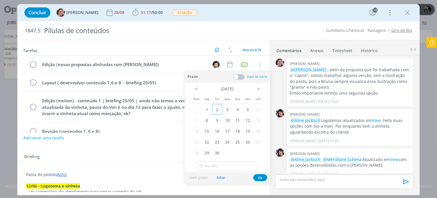
click at [216, 108] on span "2" at bounding box center [217, 109] width 10 height 11
click at [244, 76] on div at bounding box center [238, 77] width 11 height 6
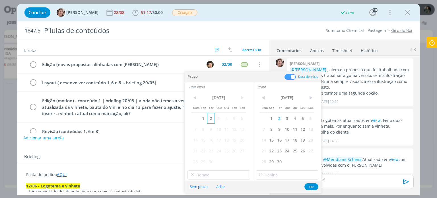
click at [212, 118] on span "2" at bounding box center [211, 118] width 8 height 11
click at [208, 174] on input "17:00" at bounding box center [218, 174] width 63 height 9
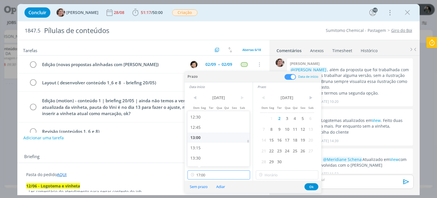
scroll to position [510, 0]
click at [200, 137] on div "13:00" at bounding box center [219, 137] width 64 height 10
type input "13:00"
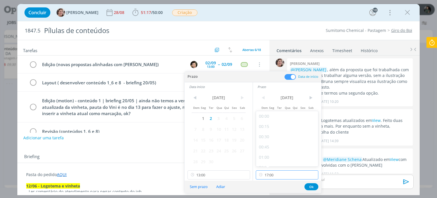
click at [272, 173] on input "17:00" at bounding box center [287, 174] width 63 height 9
click at [276, 142] on div "18:00" at bounding box center [288, 143] width 64 height 10
type input "18:00"
click at [313, 187] on button "Ok" at bounding box center [311, 186] width 14 height 7
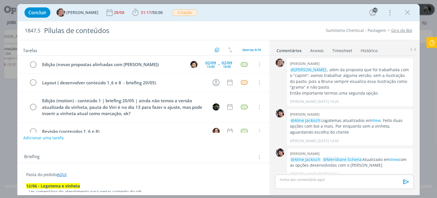
click at [334, 178] on p "dialog" at bounding box center [343, 179] width 129 height 5
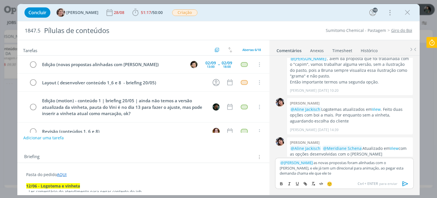
scroll to position [881, 0]
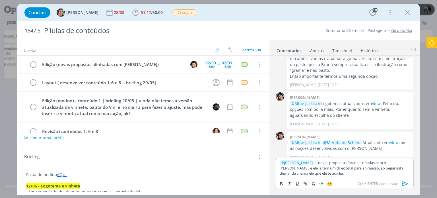
click at [401, 183] on icon "dialog" at bounding box center [405, 183] width 9 height 9
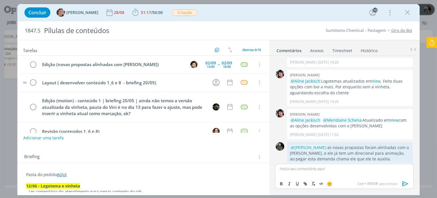
scroll to position [908, 0]
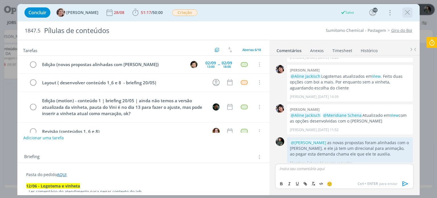
click at [404, 12] on icon "dialog" at bounding box center [407, 12] width 9 height 9
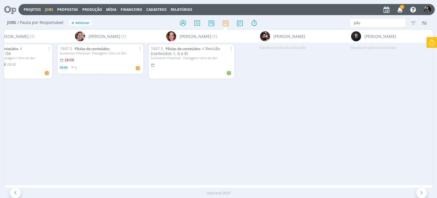
click at [275, 92] on div "Nenhum job encontrado" at bounding box center [282, 114] width 91 height 142
click at [375, 24] on input "pílu" at bounding box center [377, 22] width 57 height 9
type input "p"
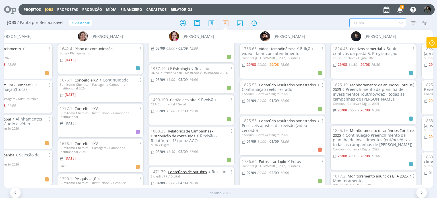
scroll to position [597, 0]
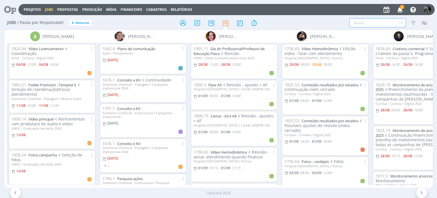
scroll to position [0, 43]
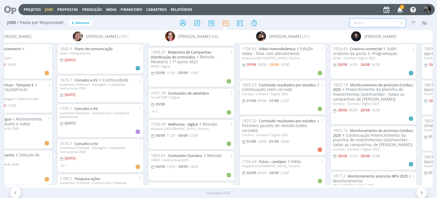
click at [401, 12] on icon "button" at bounding box center [400, 10] width 10 height 10
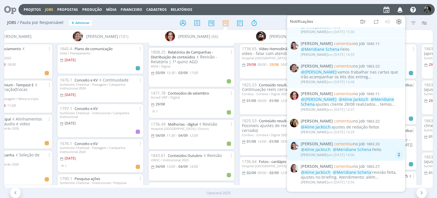
scroll to position [28, 0]
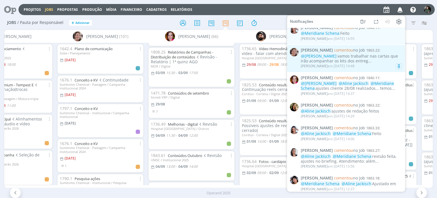
click at [370, 64] on div "[PERSON_NAME] em [DATE] 14:48" at bounding box center [350, 66] width 101 height 6
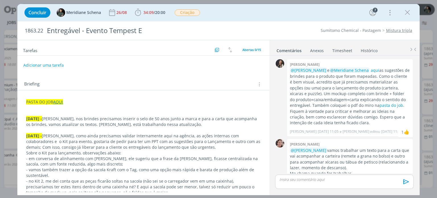
scroll to position [550, 0]
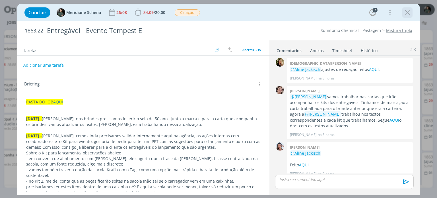
click at [403, 16] on icon "dialog" at bounding box center [407, 12] width 9 height 9
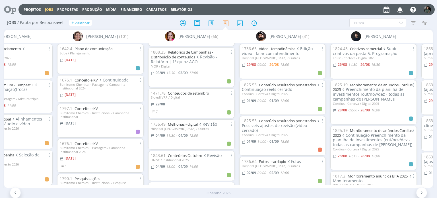
click at [401, 11] on icon "button" at bounding box center [400, 10] width 10 height 10
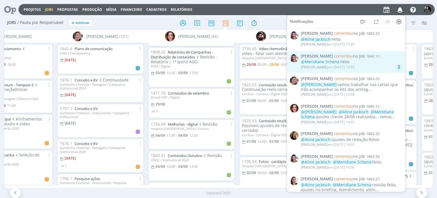
click at [370, 62] on div "@Meridiane Schena Feito" at bounding box center [350, 61] width 101 height 5
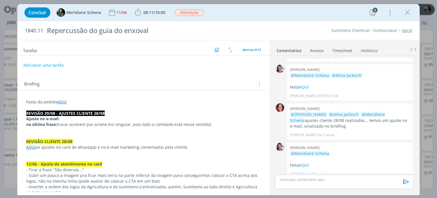
scroll to position [624, 0]
click at [307, 162] on link "AQUI" at bounding box center [304, 164] width 10 height 5
click at [196, 14] on span "Alteração" at bounding box center [189, 12] width 29 height 7
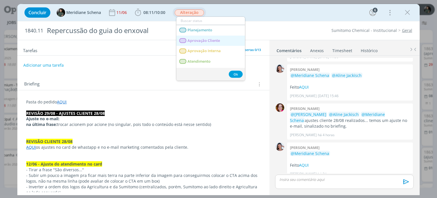
click at [206, 41] on span "Aprovação Cliente" at bounding box center [204, 40] width 32 height 5
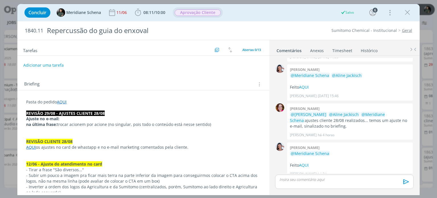
click at [280, 179] on p "dialog" at bounding box center [343, 179] width 129 height 5
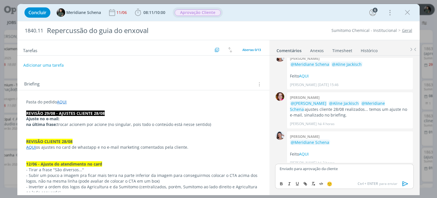
click at [405, 183] on icon "dialog" at bounding box center [405, 183] width 9 height 9
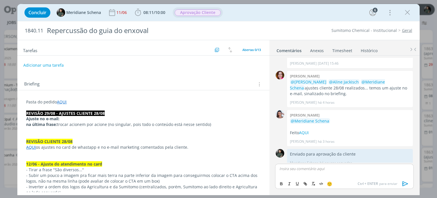
drag, startPoint x: 408, startPoint y: 14, endPoint x: 385, endPoint y: 183, distance: 171.1
click at [408, 14] on icon "dialog" at bounding box center [407, 12] width 9 height 9
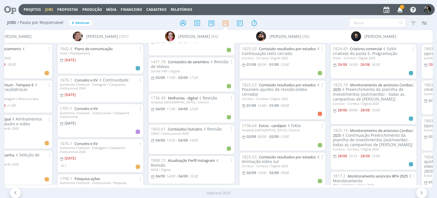
scroll to position [624, 0]
click at [356, 23] on input "text" at bounding box center [377, 22] width 57 height 9
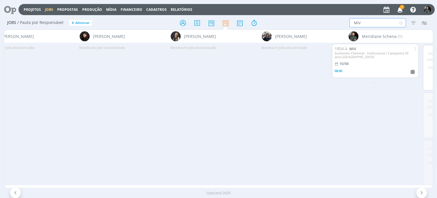
scroll to position [0, 951]
click at [355, 49] on link "MIV" at bounding box center [352, 48] width 7 height 5
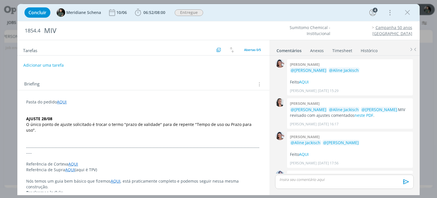
scroll to position [106, 0]
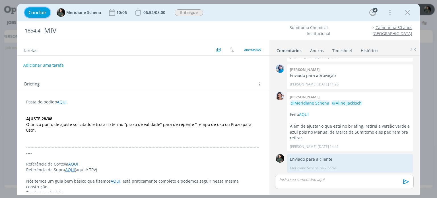
click at [40, 12] on span "Concluir" at bounding box center [37, 12] width 18 height 5
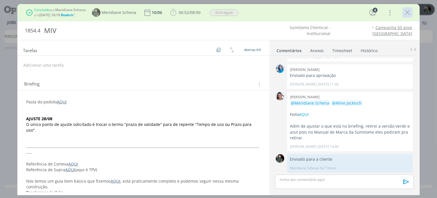
click at [410, 13] on icon "dialog" at bounding box center [407, 12] width 9 height 9
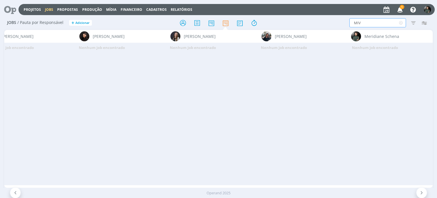
click at [389, 20] on input "MIV" at bounding box center [377, 22] width 57 height 9
type input "M"
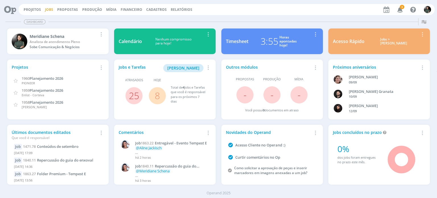
click at [48, 10] on link "Jobs" at bounding box center [49, 9] width 8 height 5
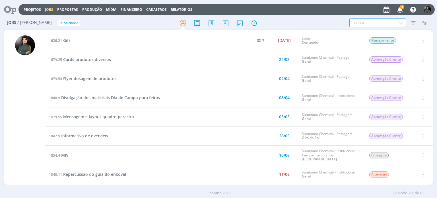
click at [367, 19] on input "text" at bounding box center [377, 22] width 57 height 9
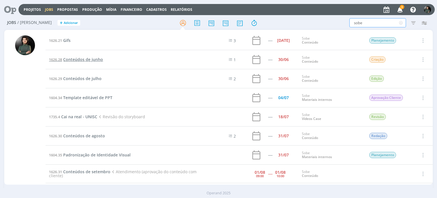
type input "sobe"
click at [98, 60] on span "Conteúdos de junho" at bounding box center [83, 59] width 40 height 5
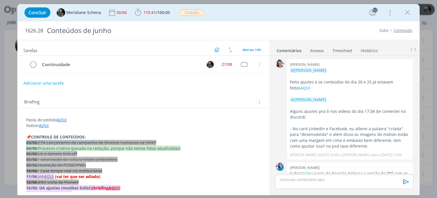
scroll to position [750, 0]
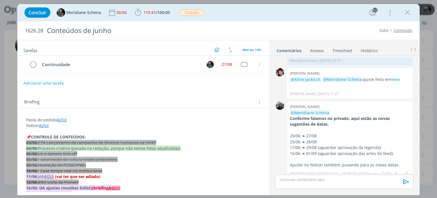
click at [311, 133] on p "20/06 ➜ 27/08" at bounding box center [350, 136] width 120 height 6
copy p "20/06 ➜ 27/08"
click at [275, 121] on div "0" at bounding box center [280, 139] width 14 height 77
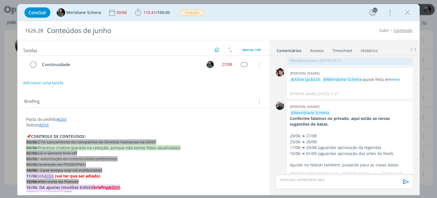
click at [45, 82] on button "Adicionar uma tarefa" at bounding box center [43, 83] width 40 height 10
click at [310, 133] on p "20/06 ➜ 27/08" at bounding box center [350, 136] width 120 height 6
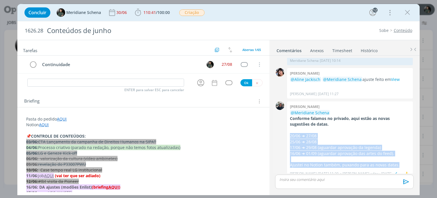
drag, startPoint x: 398, startPoint y: 159, endPoint x: 289, endPoint y: 130, distance: 112.0
click at [289, 130] on div "Mayara peruzzo @Meridiane Schena Conforme falamos no privado, aqui estão as nov…" at bounding box center [350, 139] width 126 height 77
copy div "20/06 ➜ 27/08 25/06 ➜ 28/08 17/06 ➜ 29/08 (aguardar aprovação da legenda) 16/06…"
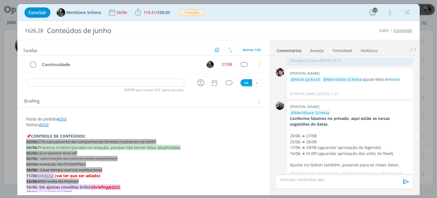
click at [288, 178] on p "dialog" at bounding box center [343, 179] width 129 height 5
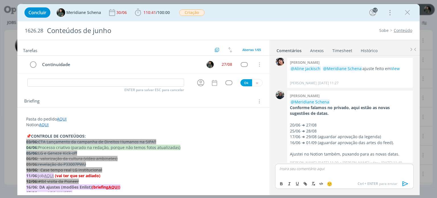
scroll to position [781, 0]
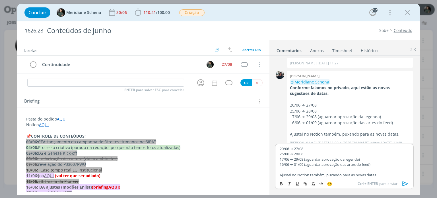
drag, startPoint x: 298, startPoint y: 146, endPoint x: 296, endPoint y: 160, distance: 14.2
click at [298, 147] on p "20/06 ➜ 27/08" at bounding box center [343, 148] width 129 height 5
drag, startPoint x: 295, startPoint y: 153, endPoint x: 310, endPoint y: 155, distance: 14.9
click at [310, 155] on p "25/06 ➜ 28/08" at bounding box center [343, 153] width 129 height 5
click at [299, 157] on p "17/06 ➜ 29/08 (aguardar aprovação da legenda)" at bounding box center [343, 158] width 129 height 5
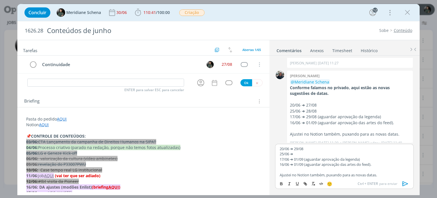
click at [298, 164] on p "16/06 ➜ 01/09 (aguardar aprovação das artes do feed)." at bounding box center [343, 163] width 129 height 5
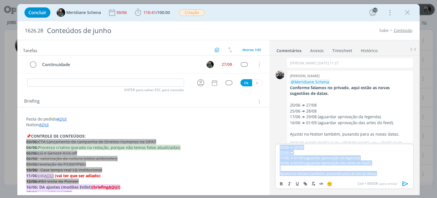
scroll to position [0, 0]
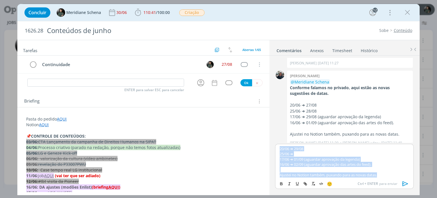
drag, startPoint x: 380, startPoint y: 175, endPoint x: 274, endPoint y: 148, distance: 109.4
click at [274, 148] on div "20/06 ➜ 29/08 25/06 ➜ 17/06 ➜ 01/09 (aguardar aprovação da legenda) 16/06 ➜ 02/…" at bounding box center [344, 169] width 143 height 50
copy div "20/06 ➜ 29/08 25/06 ➜ 17/06 ➜ 01/09 (aguardar aprovação da legenda) 16/06 ➜ 02/…"
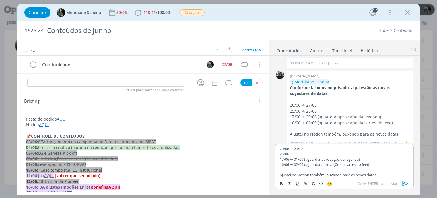
click at [321, 120] on p "16/06 ➜ 01/09 (aguardar aprovação das artes do feed)." at bounding box center [350, 123] width 120 height 6
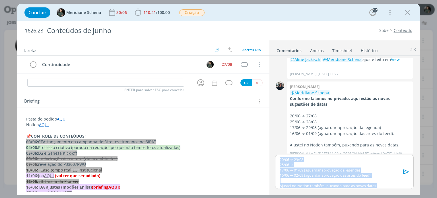
drag, startPoint x: 381, startPoint y: 186, endPoint x: 273, endPoint y: 154, distance: 111.8
click at [273, 154] on div "20/06 ➜ 29/08 25/06 ➜ 17/06 ➜ 01/09 (aguardar aprovação da legenda) 16/06 ➜ 02/…" at bounding box center [344, 173] width 143 height 39
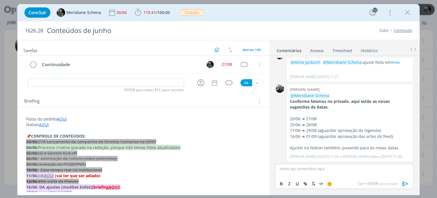
scroll to position [761, 0]
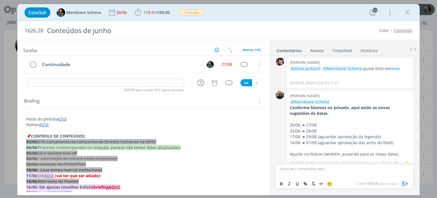
click at [355, 151] on p "Ajustei no Notion também, puxando para as novas datas." at bounding box center [350, 154] width 120 height 6
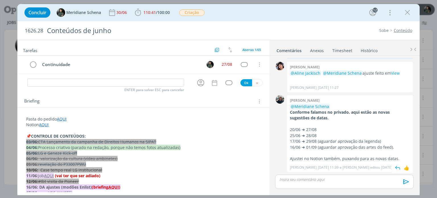
scroll to position [750, 0]
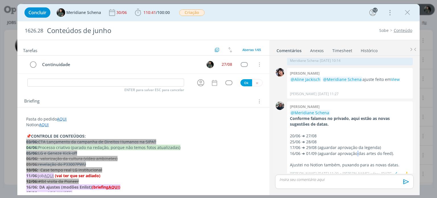
click at [355, 150] on p "16/06 ➜ 01/09 (aguardar aprovação das artes do feed)." at bounding box center [350, 153] width 120 height 6
click at [302, 133] on p "20/06 ➜ 27/08" at bounding box center [350, 136] width 120 height 6
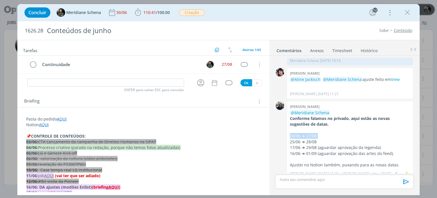
click at [301, 133] on p "20/06 ➜ 27/08" at bounding box center [350, 136] width 120 height 6
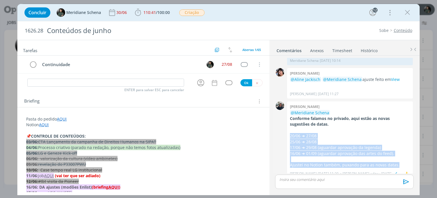
drag, startPoint x: 290, startPoint y: 128, endPoint x: 400, endPoint y: 159, distance: 114.5
click at [400, 159] on div "@Meridiane Schena Conforme falamos no privado, aqui estão as novas sugestões de…" at bounding box center [350, 139] width 120 height 58
copy div "20/06 ➜ 27/08 25/06 ➜ 28/08 17/06 ➜ 29/08 (aguardar aprovação da legenda) 16/06…"
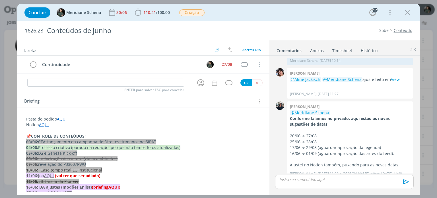
click at [221, 126] on p "Notion AQUI" at bounding box center [143, 125] width 234 height 6
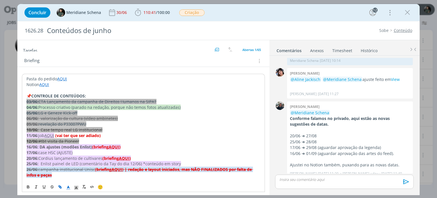
scroll to position [0, 0]
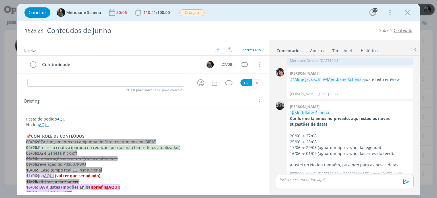
click at [205, 132] on p "dialog" at bounding box center [143, 130] width 234 height 6
click at [196, 84] on icon "dialog" at bounding box center [200, 82] width 9 height 9
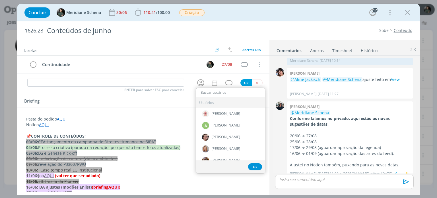
click at [274, 146] on div "0" at bounding box center [280, 139] width 14 height 77
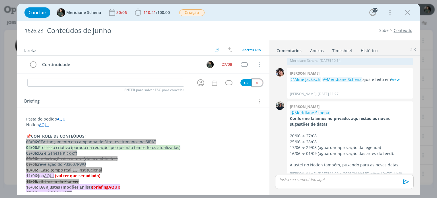
click at [255, 82] on icon "dialog" at bounding box center [257, 83] width 4 height 4
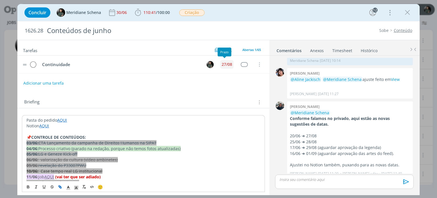
click at [223, 63] on div "27/08" at bounding box center [226, 64] width 11 height 4
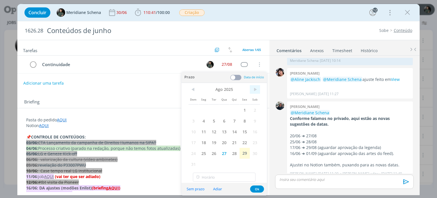
click at [252, 88] on span ">" at bounding box center [255, 89] width 10 height 9
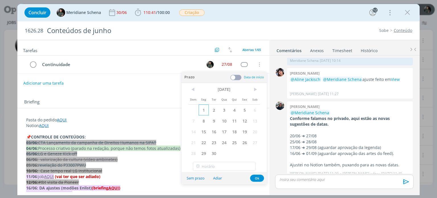
click at [204, 109] on span "1" at bounding box center [203, 109] width 10 height 11
click at [233, 78] on span at bounding box center [235, 77] width 11 height 6
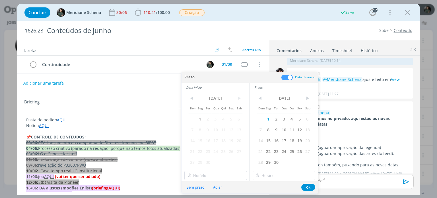
click at [202, 117] on span "1" at bounding box center [200, 118] width 8 height 11
click at [308, 188] on button "Ok" at bounding box center [308, 186] width 14 height 7
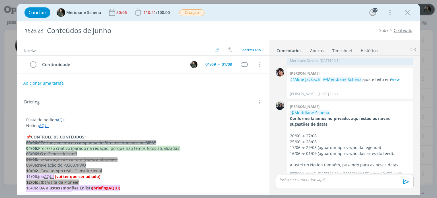
click at [222, 99] on div "Briefing Briefings Predefinidos Versões do Briefing Ver Briefing do Projeto" at bounding box center [143, 101] width 239 height 7
click at [241, 97] on div "Briefing Briefings Predefinidos Versões do Briefing Ver Briefing do Projeto" at bounding box center [143, 100] width 252 height 15
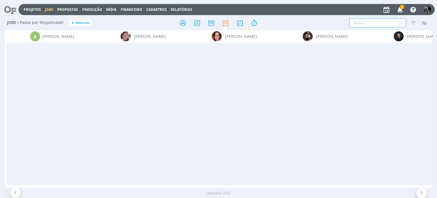
scroll to position [0, 951]
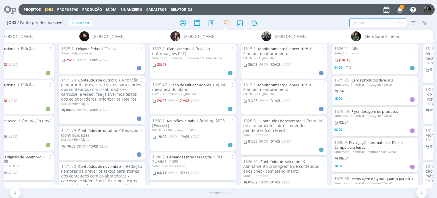
click at [357, 22] on input "text" at bounding box center [377, 22] width 57 height 9
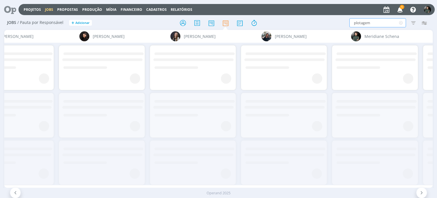
type input "plotagem"
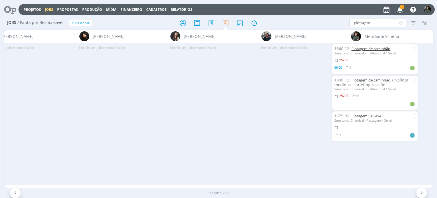
click at [370, 47] on link "Plotagem de caminhão" at bounding box center [370, 48] width 39 height 5
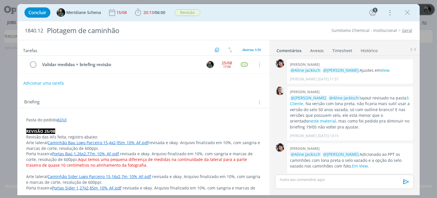
scroll to position [622, 0]
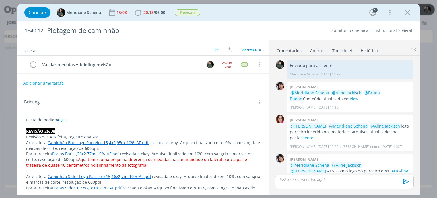
click at [79, 120] on p "Pasta do pedido AQUI" at bounding box center [143, 120] width 234 height 6
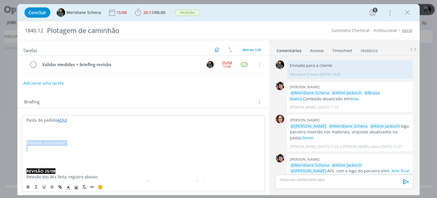
drag, startPoint x: 60, startPoint y: 146, endPoint x: 16, endPoint y: 142, distance: 44.5
click at [16, 142] on div "Concluir Meridiane Schena [DATE] 20:13 / 06:00 Iniciar Apontar Data * [DATE] Ho…" at bounding box center [218, 99] width 437 height 198
click at [28, 186] on icon "dialog" at bounding box center [28, 186] width 5 height 5
click at [69, 189] on line "dialog" at bounding box center [68, 189] width 3 height 0
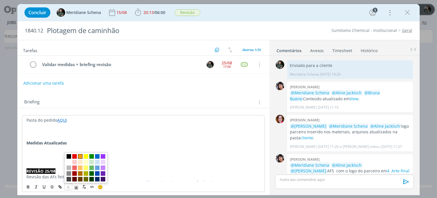
click at [79, 156] on span "dialog" at bounding box center [80, 156] width 5 height 5
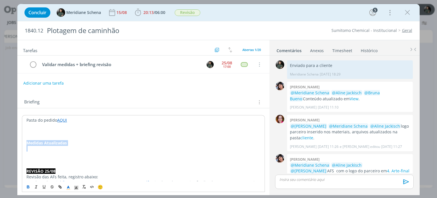
click at [75, 149] on p "dialog" at bounding box center [142, 149] width 233 height 6
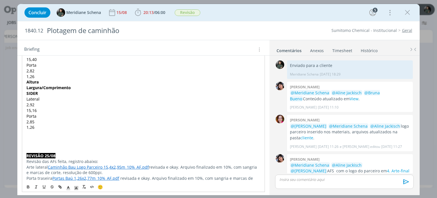
scroll to position [45, 0]
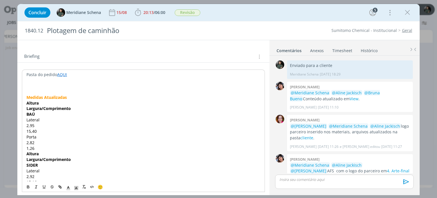
click at [26, 126] on span "2,95" at bounding box center [30, 125] width 8 height 5
click at [27, 124] on span "15,40" at bounding box center [31, 125] width 10 height 5
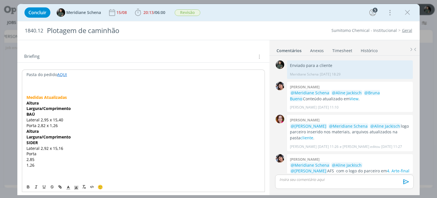
click at [26, 158] on span "1,26" at bounding box center [30, 158] width 8 height 5
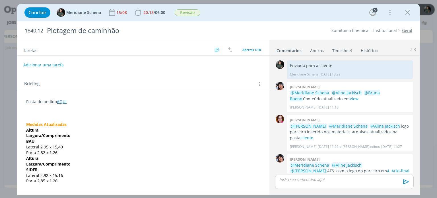
scroll to position [17, 0]
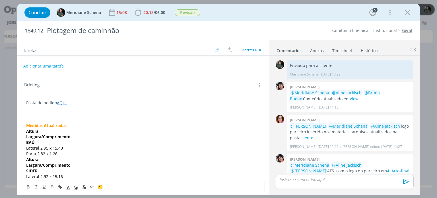
drag, startPoint x: 73, startPoint y: 123, endPoint x: 18, endPoint y: 126, distance: 54.7
click at [69, 188] on icon "dialog" at bounding box center [68, 187] width 5 height 5
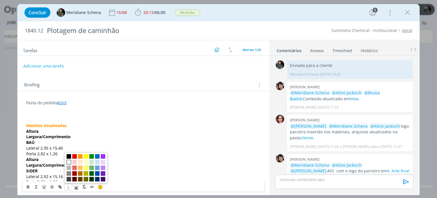
click at [68, 162] on span "dialog" at bounding box center [69, 161] width 5 height 5
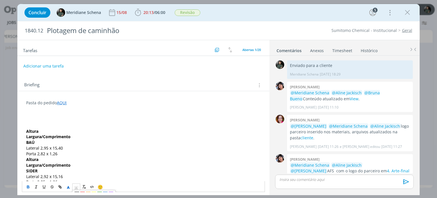
click at [75, 188] on polyline "dialog" at bounding box center [76, 187] width 2 height 2
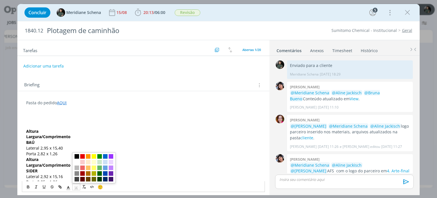
click at [77, 157] on span "dialog" at bounding box center [76, 156] width 5 height 5
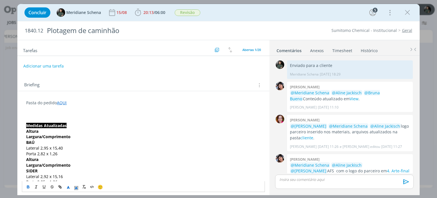
click at [77, 156] on p "Altura" at bounding box center [143, 159] width 234 height 6
click at [91, 149] on p "Lateral 2,95 x 15,40" at bounding box center [143, 148] width 234 height 6
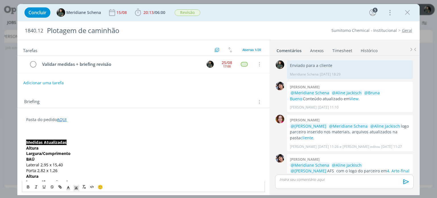
scroll to position [0, 0]
click at [56, 80] on button "Adicionar uma tarefa" at bounding box center [43, 83] width 40 height 10
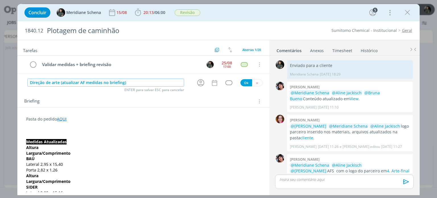
click at [197, 85] on icon "dialog" at bounding box center [200, 82] width 7 height 7
type input "Direção de arte (atualizar AF medidas no briefing)"
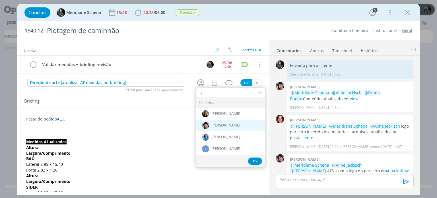
type input "eli"
click at [220, 123] on span "[PERSON_NAME]" at bounding box center [225, 125] width 29 height 5
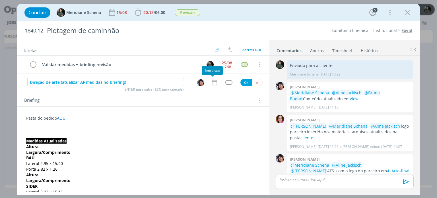
click at [213, 80] on icon "dialog" at bounding box center [214, 81] width 7 height 7
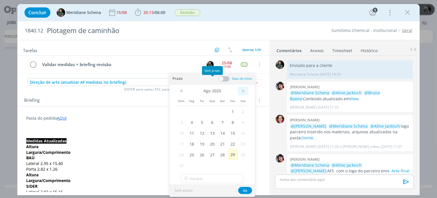
click at [240, 90] on span ">" at bounding box center [243, 90] width 10 height 9
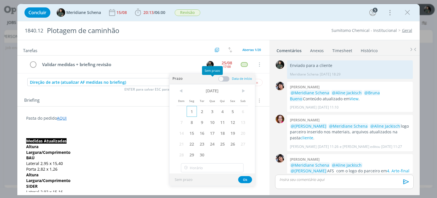
click at [193, 111] on span "1" at bounding box center [191, 111] width 10 height 11
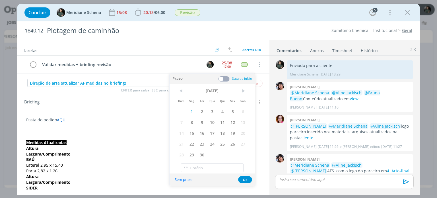
click at [224, 80] on span at bounding box center [223, 79] width 11 height 6
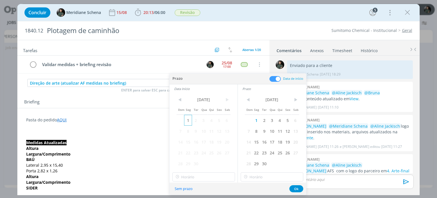
click at [190, 119] on span "1" at bounding box center [188, 120] width 8 height 11
click at [191, 176] on input "19:00" at bounding box center [203, 176] width 63 height 9
click at [188, 125] on div "14:00" at bounding box center [204, 127] width 64 height 10
type input "14:00"
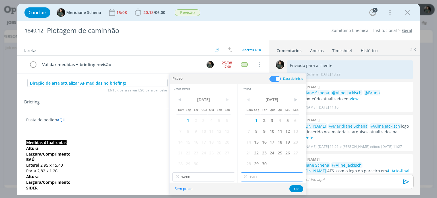
click at [256, 173] on input "19:00" at bounding box center [271, 176] width 63 height 9
click at [256, 137] on div "15:00" at bounding box center [273, 139] width 64 height 10
type input "15:00"
click at [300, 187] on button "Ok" at bounding box center [296, 188] width 14 height 7
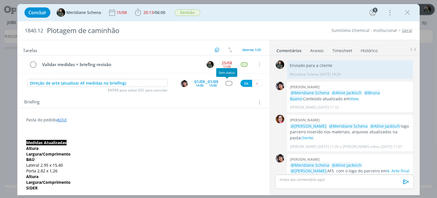
click at [229, 82] on div "dialog" at bounding box center [228, 83] width 7 height 5
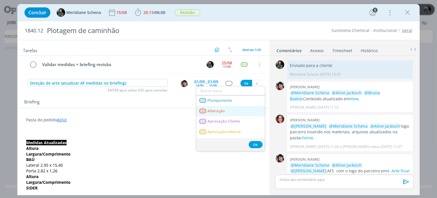
click at [229, 106] on link "Alteração" at bounding box center [230, 111] width 69 height 11
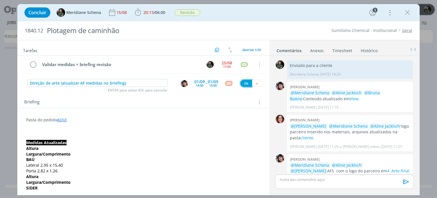
click at [241, 80] on button "Ok" at bounding box center [246, 83] width 12 height 7
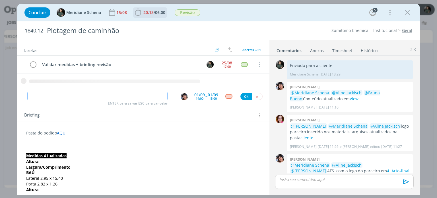
click at [150, 9] on span "20:13 / 06:00" at bounding box center [150, 12] width 33 height 9
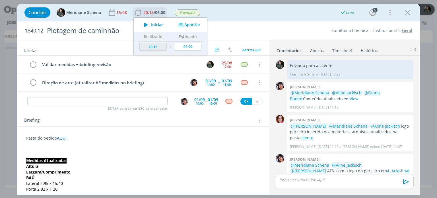
click at [160, 26] on span "Iniciar" at bounding box center [157, 25] width 12 height 4
click at [96, 98] on input "dialog" at bounding box center [97, 101] width 140 height 8
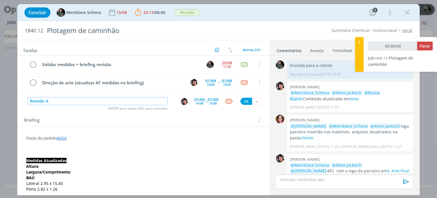
type input "Revisão AF"
type input "00:00:05"
type input "Revisão AF"
type input "00:00:06"
click at [182, 103] on img "dialog" at bounding box center [183, 101] width 7 height 7
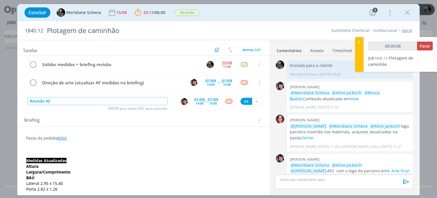
type input "Revisão AF"
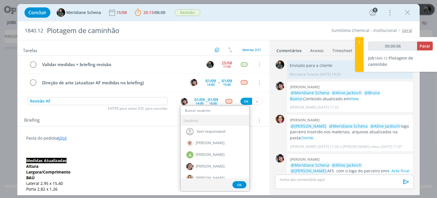
type input "c"
type input "00:00:07"
type input "ca"
type input "00:00:09"
type input "car"
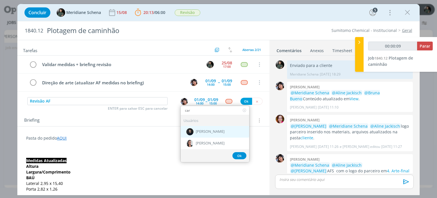
type input "00:00:10"
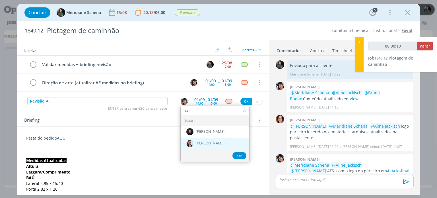
type input "car"
click at [208, 143] on span "[PERSON_NAME]" at bounding box center [210, 143] width 29 height 5
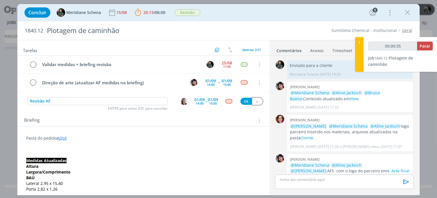
click at [255, 99] on icon "dialog" at bounding box center [257, 101] width 4 height 4
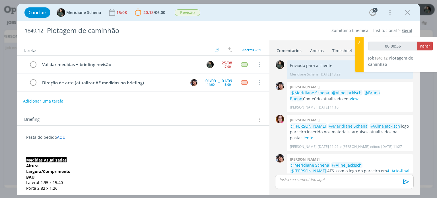
click at [53, 101] on button "Adicionar uma tarefa" at bounding box center [43, 101] width 40 height 10
click at [53, 101] on input "dialog" at bounding box center [105, 100] width 157 height 8
type input "00:00:37"
type input "Revi"
type input "00:00:38"
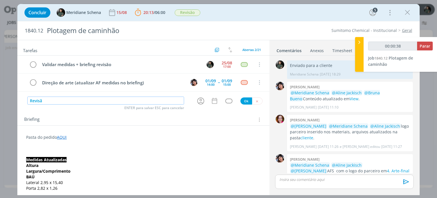
type input "Revisão"
type input "00:00:41"
click at [229, 99] on div "dialog" at bounding box center [228, 100] width 7 height 5
type input "Revisão"
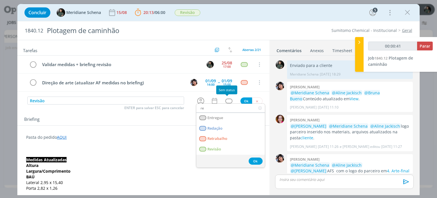
type input "rev"
type input "00:00:42"
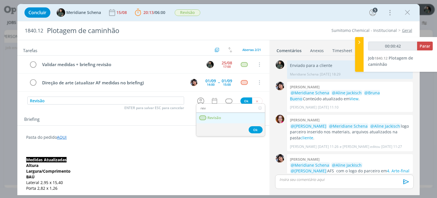
type input "rev"
drag, startPoint x: 214, startPoint y: 118, endPoint x: 226, endPoint y: 109, distance: 14.7
click at [214, 118] on span "Revisão" at bounding box center [214, 117] width 14 height 5
type input "00:00:43"
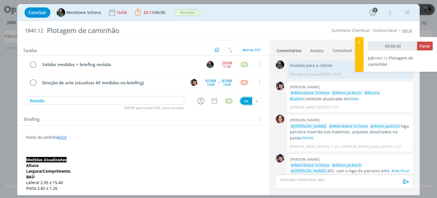
click at [240, 99] on button "Ok" at bounding box center [246, 100] width 12 height 7
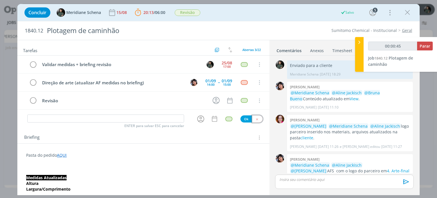
click at [255, 119] on icon "dialog" at bounding box center [257, 119] width 4 height 4
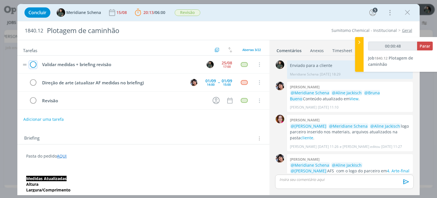
click at [33, 62] on icon "dialog" at bounding box center [33, 64] width 8 height 9
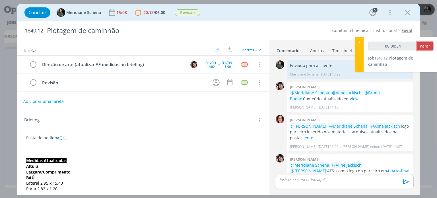
click at [424, 46] on span "Parar" at bounding box center [424, 45] width 11 height 5
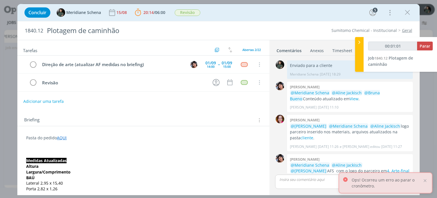
type input "00:01:00"
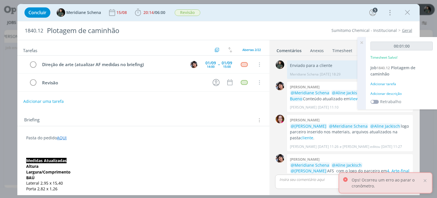
click at [386, 92] on div "Adicionar descrição" at bounding box center [401, 93] width 62 height 5
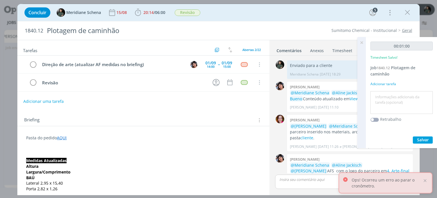
click at [385, 93] on textarea at bounding box center [401, 102] width 59 height 20
type textarea "Organização pautas e novas medidas"
click at [429, 139] on button "Salvar" at bounding box center [422, 139] width 20 height 7
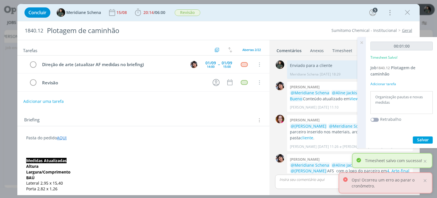
click at [364, 41] on icon at bounding box center [361, 42] width 10 height 11
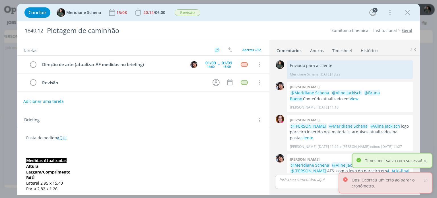
click at [346, 52] on link "Timesheet" at bounding box center [342, 49] width 20 height 8
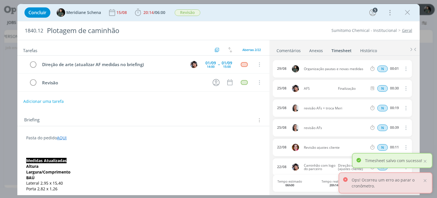
click at [404, 69] on icon "dialog" at bounding box center [405, 68] width 6 height 7
click at [385, 86] on link "Editar" at bounding box center [389, 87] width 45 height 9
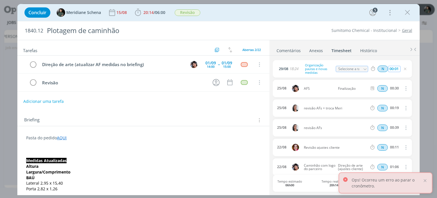
click at [397, 67] on input "00:01" at bounding box center [394, 69] width 12 height 6
type input "00:08"
click at [397, 50] on ul "Comentários Anexos 0 Timesheet Histórico" at bounding box center [344, 47] width 150 height 15
click at [405, 9] on icon "dialog" at bounding box center [407, 12] width 9 height 9
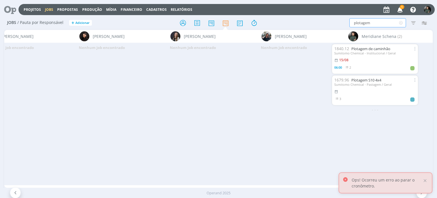
drag, startPoint x: 383, startPoint y: 24, endPoint x: 354, endPoint y: 23, distance: 28.4
click at [354, 23] on input "plotagem" at bounding box center [377, 22] width 57 height 9
type input "p"
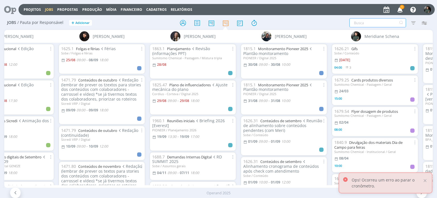
click at [356, 22] on input "text" at bounding box center [377, 22] width 57 height 9
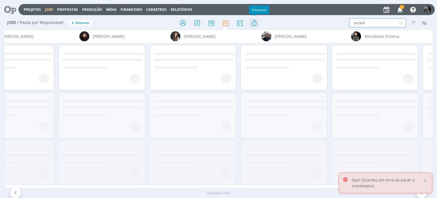
type input "sicredi"
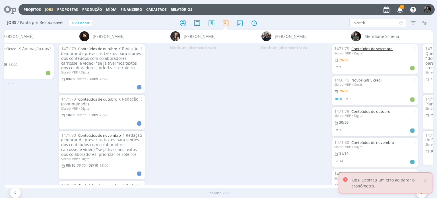
click at [385, 49] on link "Conteúdos de setembro" at bounding box center [371, 48] width 41 height 5
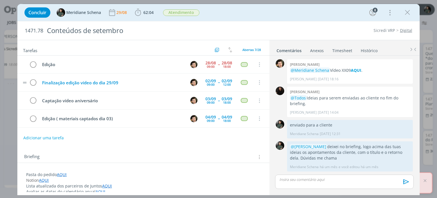
scroll to position [738, 0]
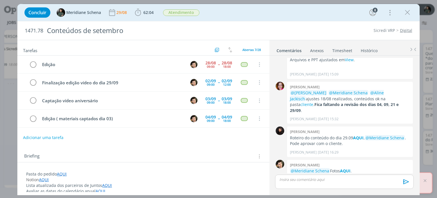
click at [57, 136] on button "Adicionar uma tarefa" at bounding box center [43, 137] width 40 height 10
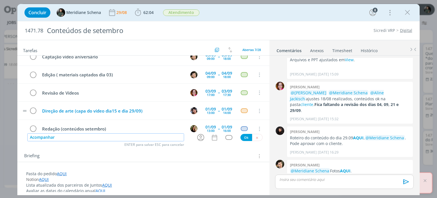
scroll to position [52, 0]
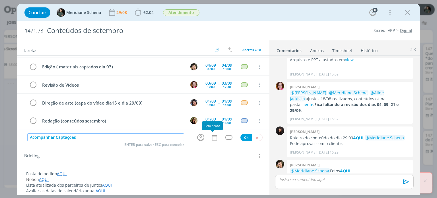
type input "Acompanhar Captações"
click at [211, 138] on icon "dialog" at bounding box center [214, 137] width 7 height 7
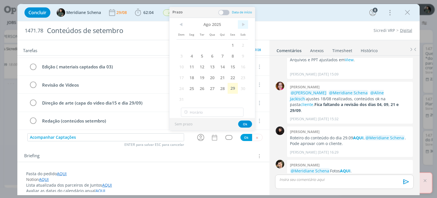
click at [245, 25] on span ">" at bounding box center [243, 24] width 10 height 9
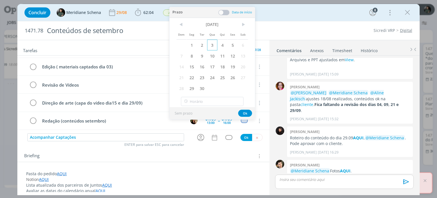
click at [213, 46] on span "3" at bounding box center [212, 45] width 10 height 11
click at [227, 12] on span at bounding box center [223, 13] width 11 height 6
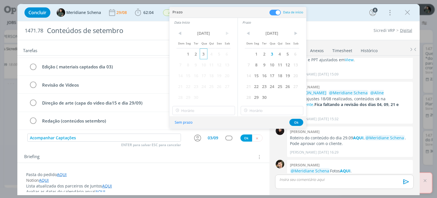
click at [201, 55] on span "3" at bounding box center [204, 53] width 8 height 11
click at [191, 109] on input "19:00" at bounding box center [203, 110] width 63 height 9
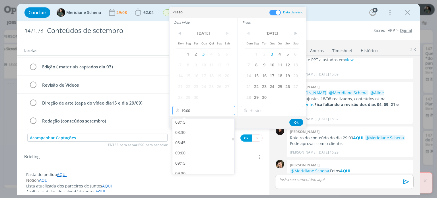
scroll to position [337, 0]
click at [186, 135] on div "08:30" at bounding box center [204, 135] width 64 height 10
type input "08:30"
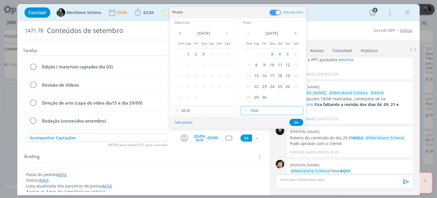
click at [255, 111] on input "19:00" at bounding box center [271, 110] width 63 height 9
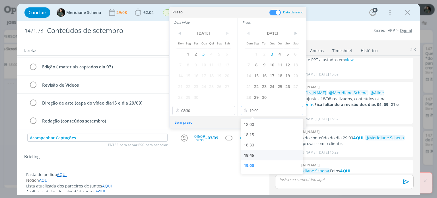
scroll to position [734, 0]
click at [257, 124] on div "18:00" at bounding box center [273, 126] width 64 height 10
type input "18:00"
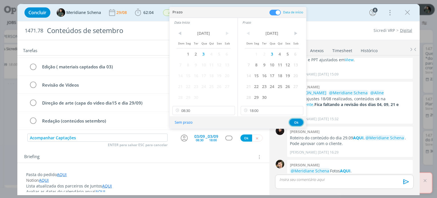
click at [293, 123] on button "Ok" at bounding box center [296, 122] width 14 height 7
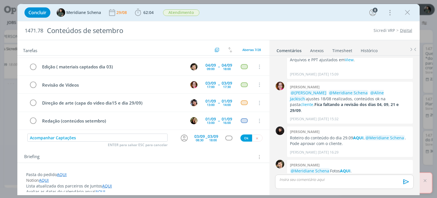
click at [227, 140] on div "Acompanhar Captações ENTER para salvar ESC para cancelar 03/09 08:30 -- 03/09 1…" at bounding box center [143, 137] width 252 height 10
click at [226, 137] on div "dialog" at bounding box center [228, 137] width 7 height 5
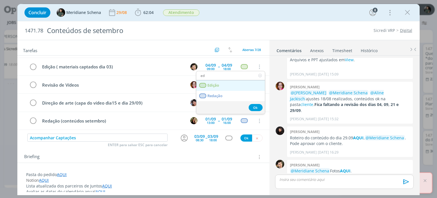
type input "ed"
click at [216, 86] on span "Edição" at bounding box center [213, 85] width 12 height 5
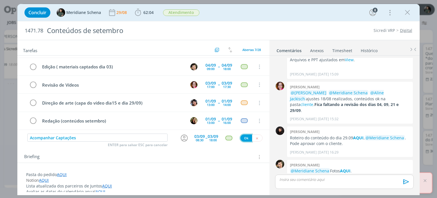
click at [244, 138] on button "Ok" at bounding box center [246, 137] width 12 height 7
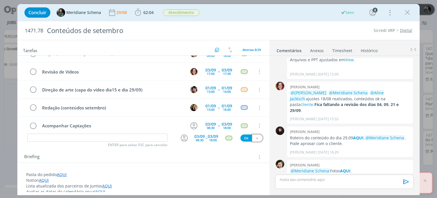
click at [254, 134] on button "dialog" at bounding box center [257, 137] width 11 height 7
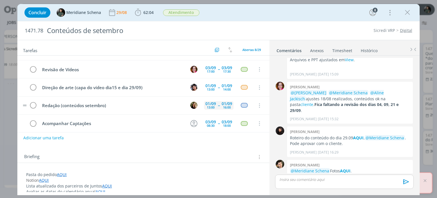
scroll to position [69, 0]
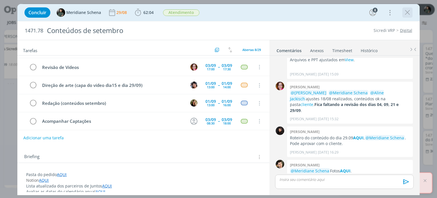
click at [409, 14] on icon "dialog" at bounding box center [407, 12] width 9 height 9
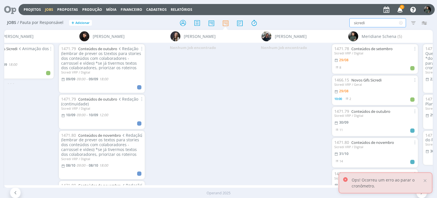
drag, startPoint x: 367, startPoint y: 20, endPoint x: 346, endPoint y: 22, distance: 21.1
click at [346, 22] on div "sicredi Filtrar Filtrar Limpar sicredi Tipo Jobs e Tarefas Data Personalizado a…" at bounding box center [360, 22] width 137 height 9
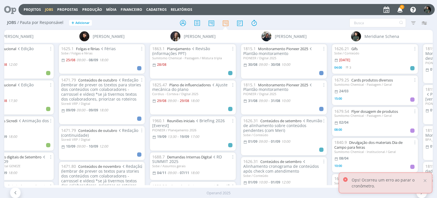
click at [293, 22] on div "Filtrar Filtrar Limpar Tipo Jobs e Tarefas Data Personalizado a Situação dos jo…" at bounding box center [360, 22] width 137 height 9
click at [398, 9] on icon "button" at bounding box center [400, 10] width 10 height 10
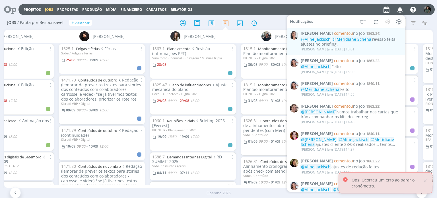
click at [275, 22] on div at bounding box center [218, 23] width 143 height 10
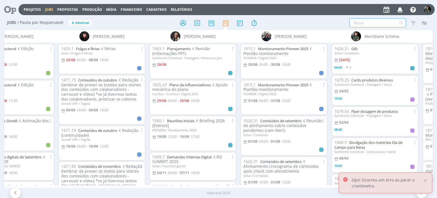
click at [384, 20] on input "text" at bounding box center [377, 22] width 57 height 9
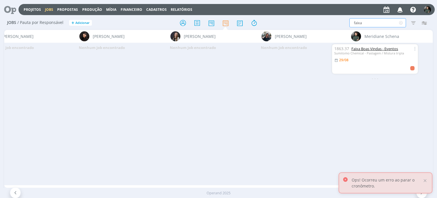
type input "faixa"
click at [372, 49] on link "Faixa Boas Vindas - Eventos" at bounding box center [374, 48] width 47 height 5
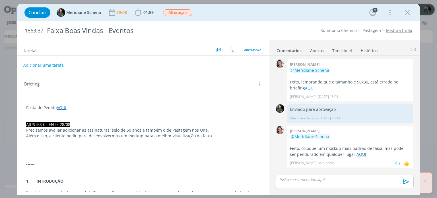
click at [356, 155] on link "AQUI" at bounding box center [361, 153] width 10 height 5
click at [54, 65] on button "Adicionar uma tarefa" at bounding box center [43, 65] width 40 height 10
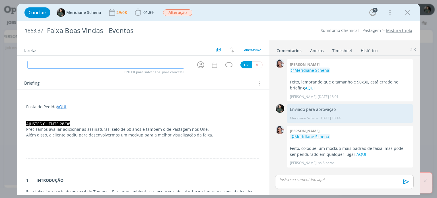
click at [54, 66] on input "dialog" at bounding box center [105, 65] width 157 height 8
click at [196, 61] on icon "dialog" at bounding box center [200, 64] width 9 height 9
type input "Atendimento"
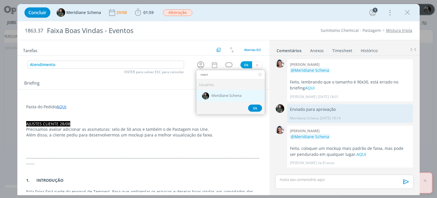
type input "meri"
click at [220, 97] on div "Meridiane Schena" at bounding box center [230, 96] width 69 height 12
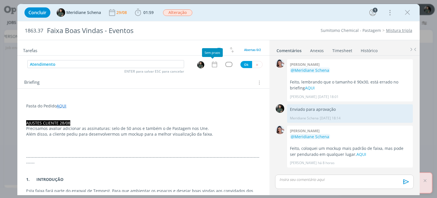
click at [214, 65] on icon "dialog" at bounding box center [213, 64] width 5 height 6
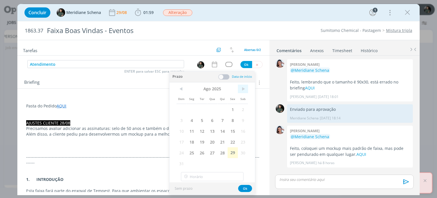
click at [242, 87] on span ">" at bounding box center [243, 88] width 10 height 9
drag, startPoint x: 193, startPoint y: 110, endPoint x: 200, endPoint y: 99, distance: 13.2
click at [193, 109] on span "1" at bounding box center [191, 109] width 10 height 11
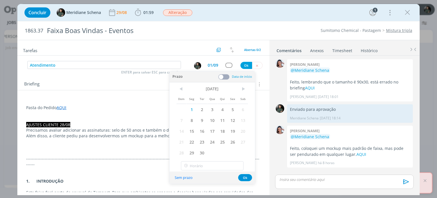
click at [223, 77] on span at bounding box center [223, 77] width 11 height 6
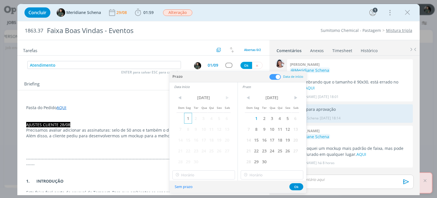
click at [189, 119] on span "1" at bounding box center [188, 118] width 8 height 11
click at [294, 187] on button "Ok" at bounding box center [296, 186] width 14 height 7
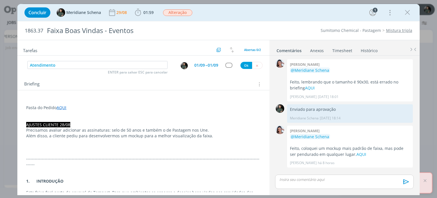
click at [227, 65] on div "dialog" at bounding box center [228, 65] width 7 height 5
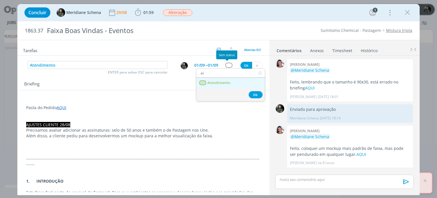
type input "at"
click at [223, 80] on span "Atendimento" at bounding box center [218, 82] width 23 height 5
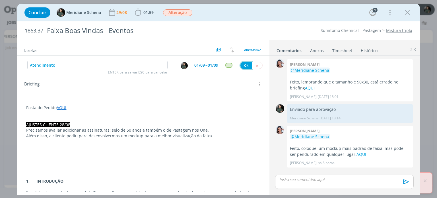
click at [243, 62] on button "Ok" at bounding box center [246, 65] width 12 height 7
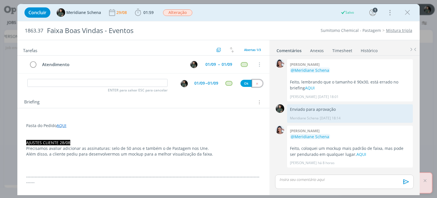
drag, startPoint x: 257, startPoint y: 82, endPoint x: 255, endPoint y: 84, distance: 2.9
click at [257, 82] on button "dialog" at bounding box center [257, 83] width 11 height 7
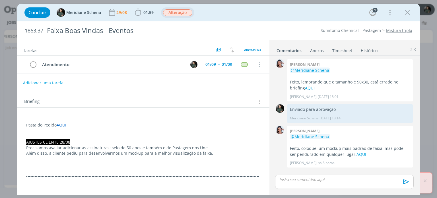
click at [165, 13] on span "Alteração" at bounding box center [177, 12] width 29 height 7
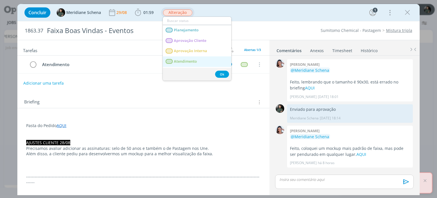
click at [182, 59] on span "Atendimento" at bounding box center [185, 61] width 23 height 5
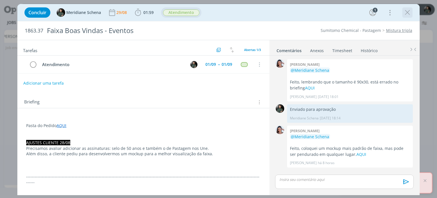
click at [408, 12] on icon "dialog" at bounding box center [407, 12] width 9 height 9
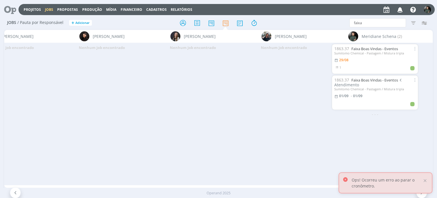
click at [157, 86] on div "Nenhum job encontrado" at bounding box center [192, 114] width 91 height 142
drag, startPoint x: 365, startPoint y: 22, endPoint x: 338, endPoint y: 22, distance: 26.4
click at [338, 22] on div "faixa Filtrar Filtrar Limpar faixa Tipo Jobs e Tarefas Data Personalizado a Sit…" at bounding box center [360, 22] width 137 height 9
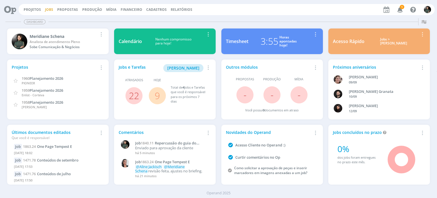
click at [45, 10] on link "Jobs" at bounding box center [49, 9] width 8 height 5
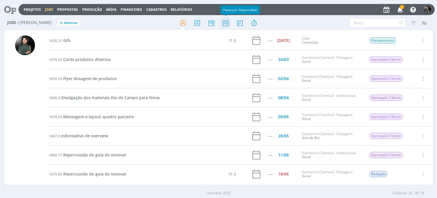
click at [227, 26] on icon at bounding box center [225, 22] width 10 height 11
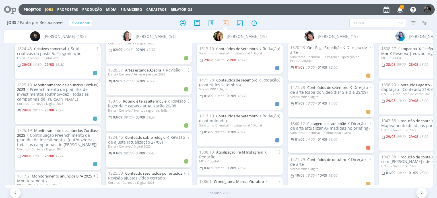
scroll to position [0, 422]
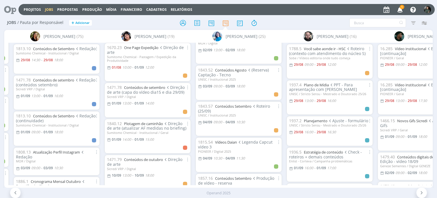
scroll to position [199, 0]
